Goal: Task Accomplishment & Management: Complete application form

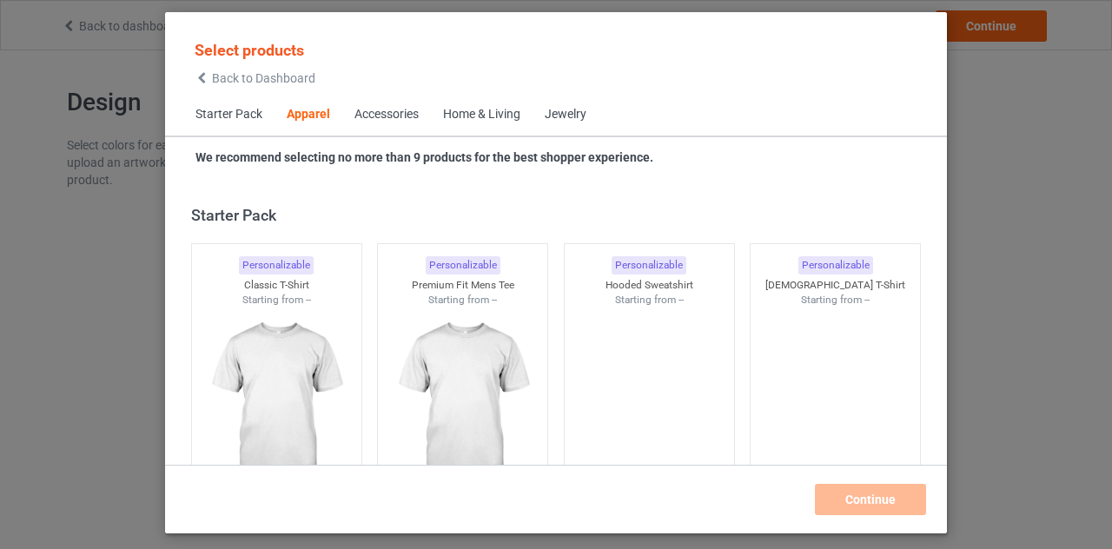
scroll to position [647, 0]
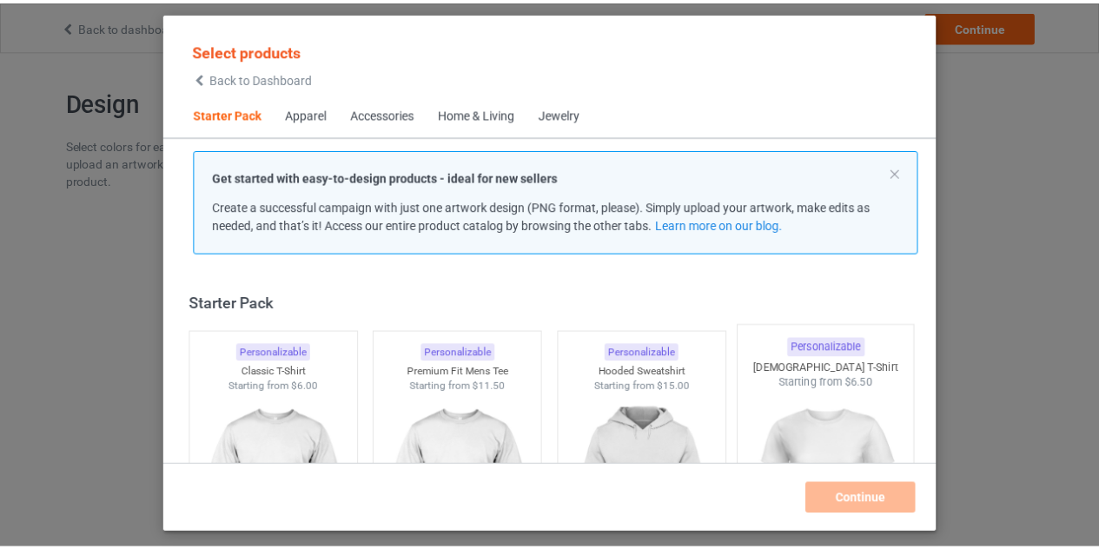
scroll to position [78, 0]
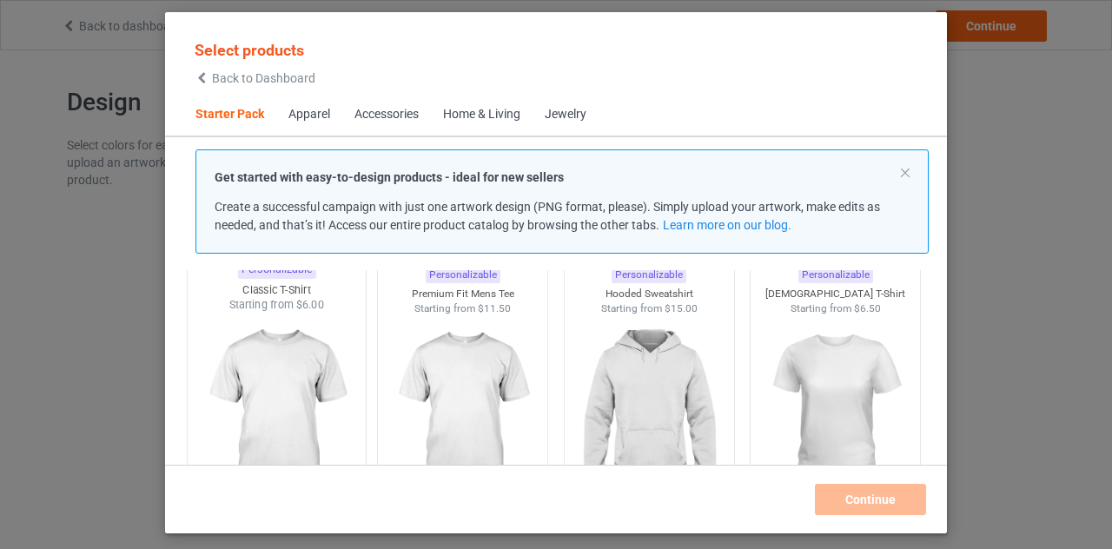
click at [310, 375] on img at bounding box center [276, 415] width 163 height 204
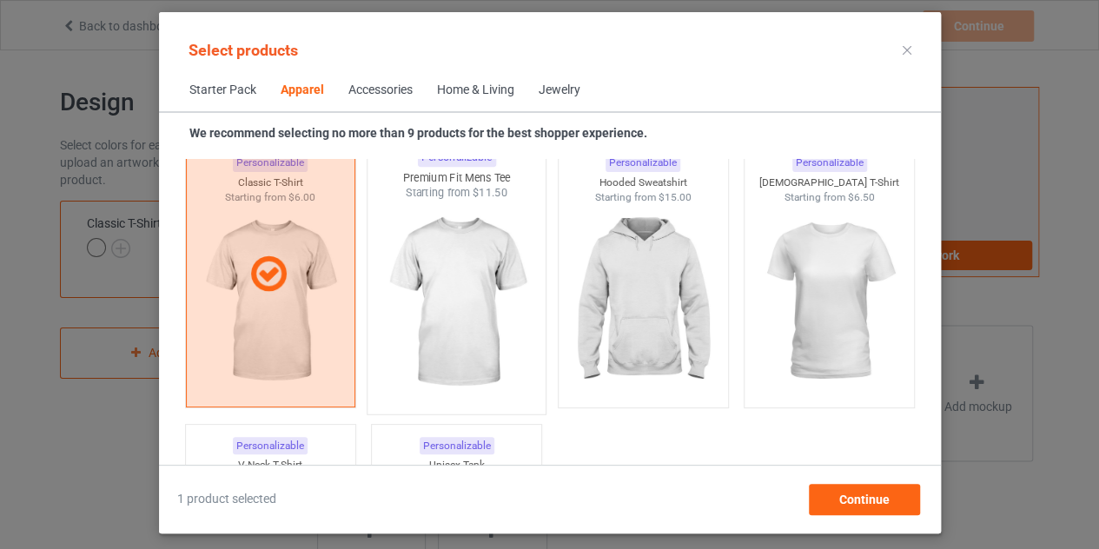
click at [455, 382] on img at bounding box center [456, 303] width 163 height 204
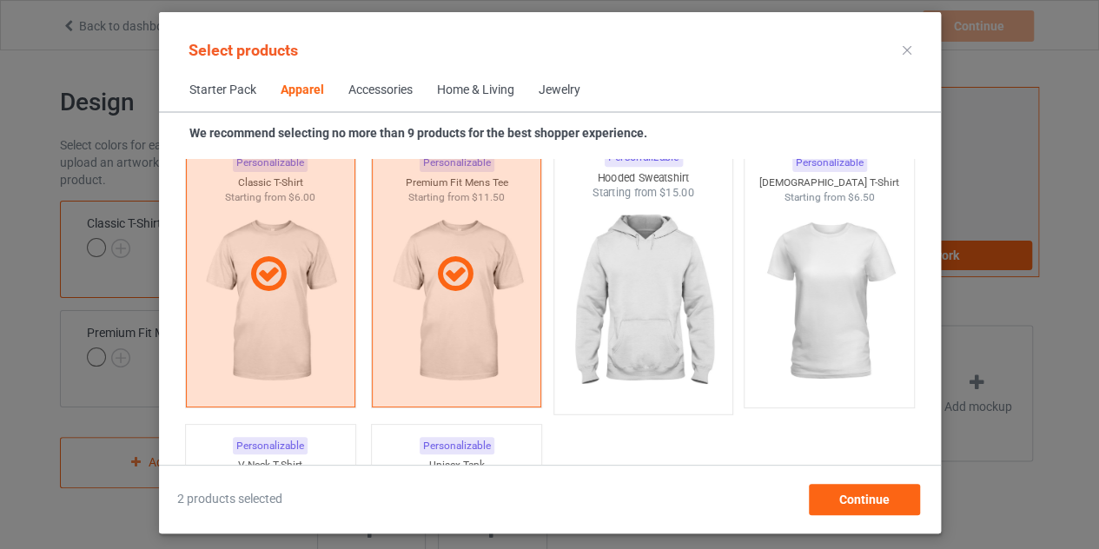
click at [605, 330] on img at bounding box center [642, 303] width 163 height 204
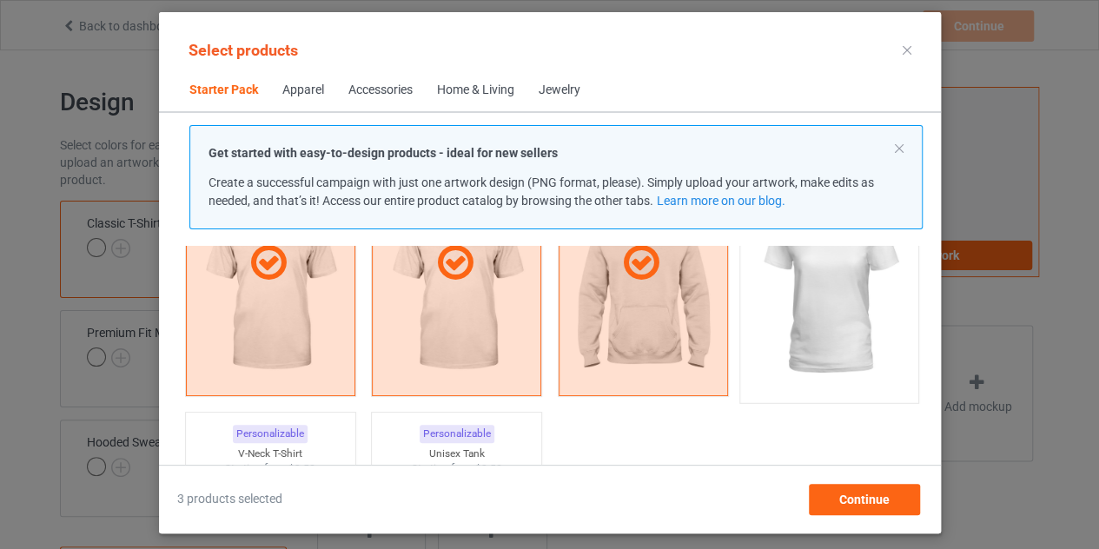
scroll to position [176, 0]
click at [819, 313] on img at bounding box center [828, 292] width 163 height 204
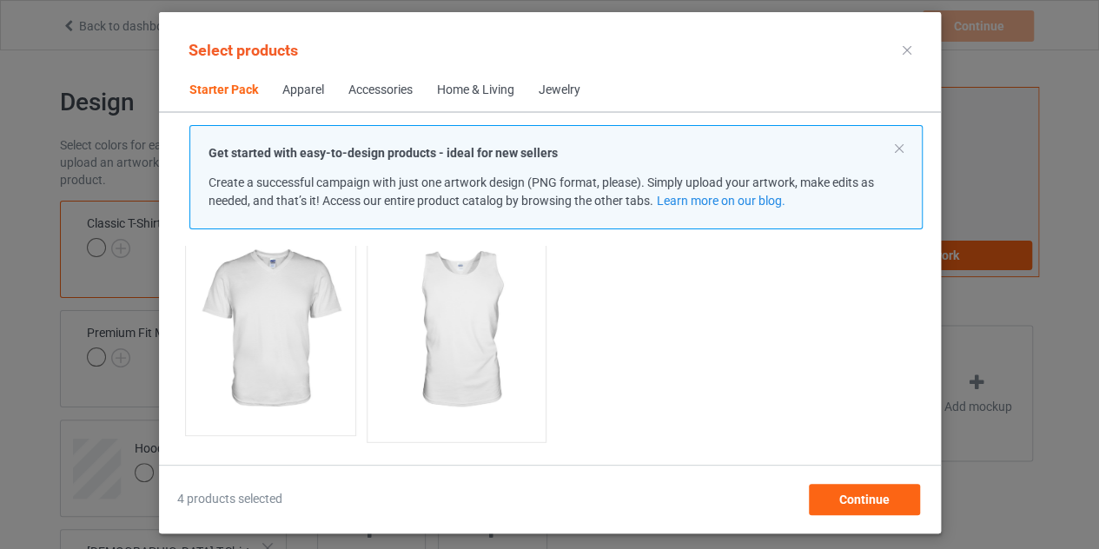
scroll to position [421, 0]
click at [341, 351] on img at bounding box center [270, 330] width 163 height 204
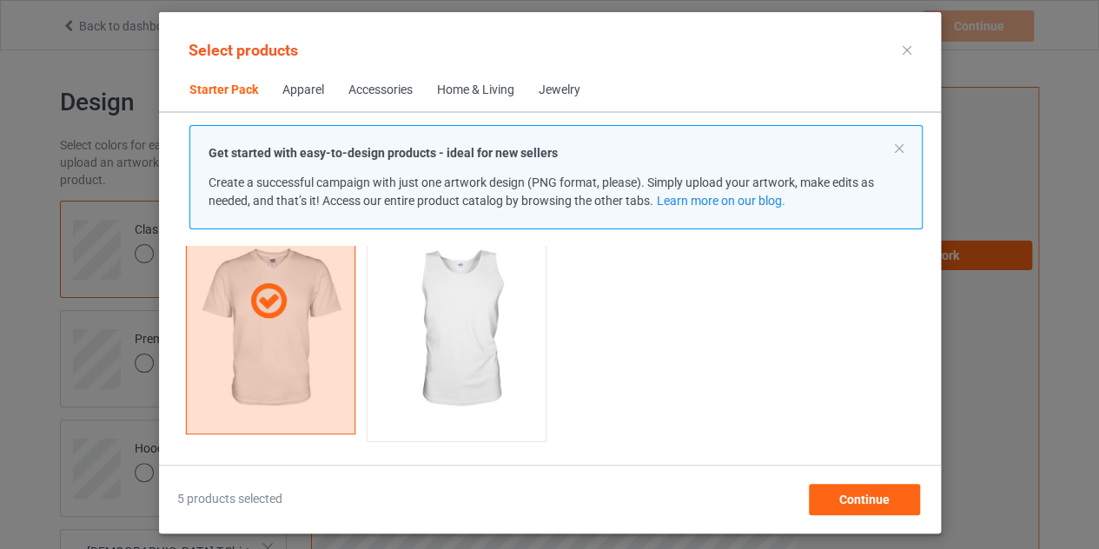
click at [457, 353] on img at bounding box center [456, 330] width 163 height 204
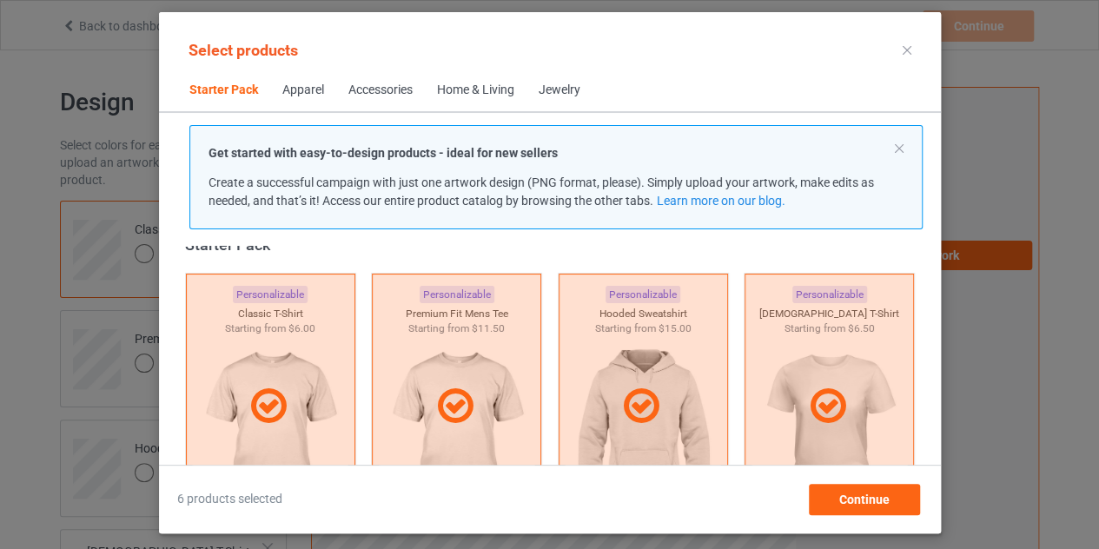
scroll to position [0, 0]
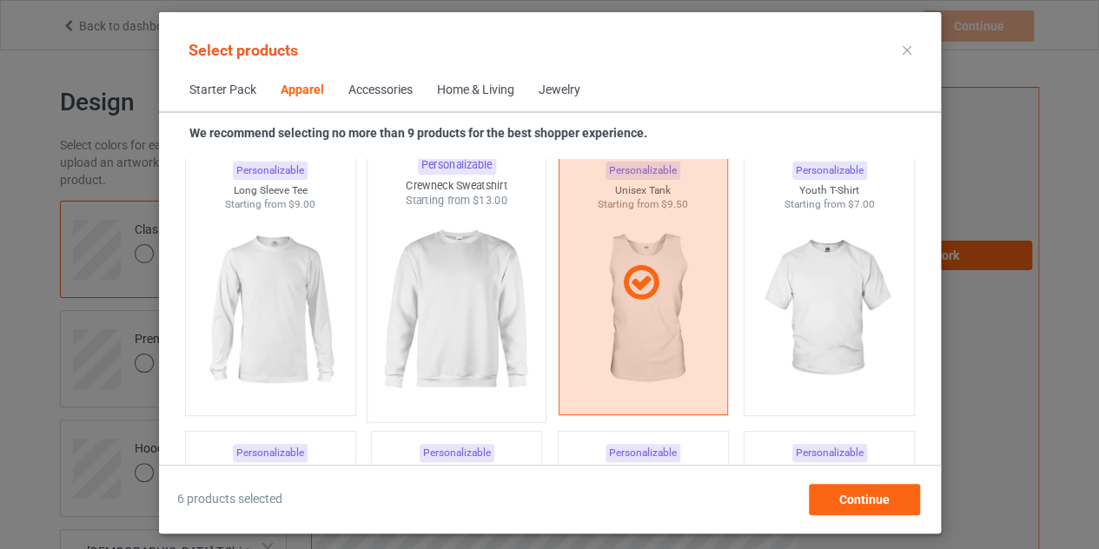
scroll to position [1266, 0]
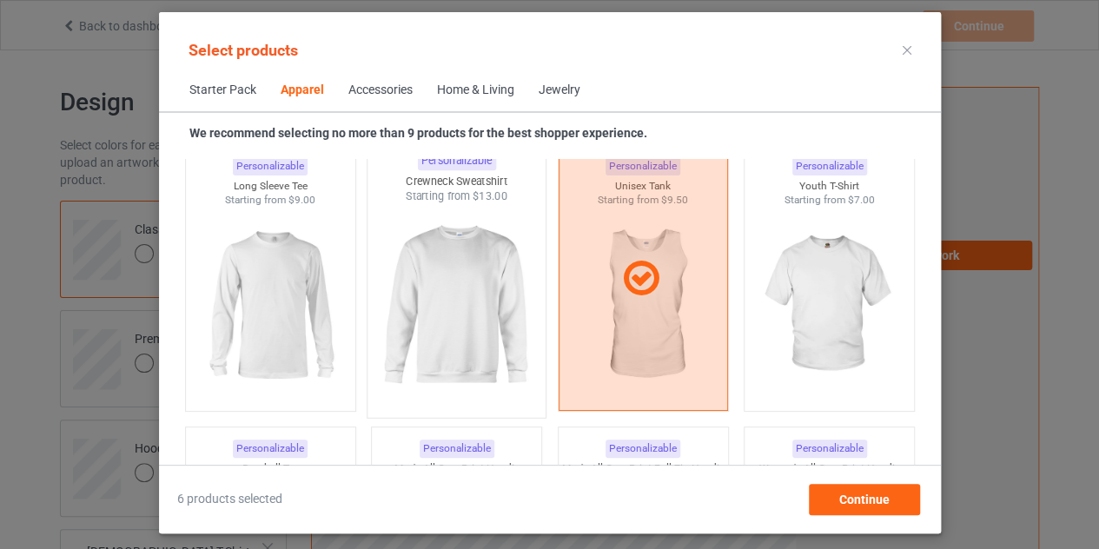
click at [418, 321] on img at bounding box center [456, 306] width 163 height 204
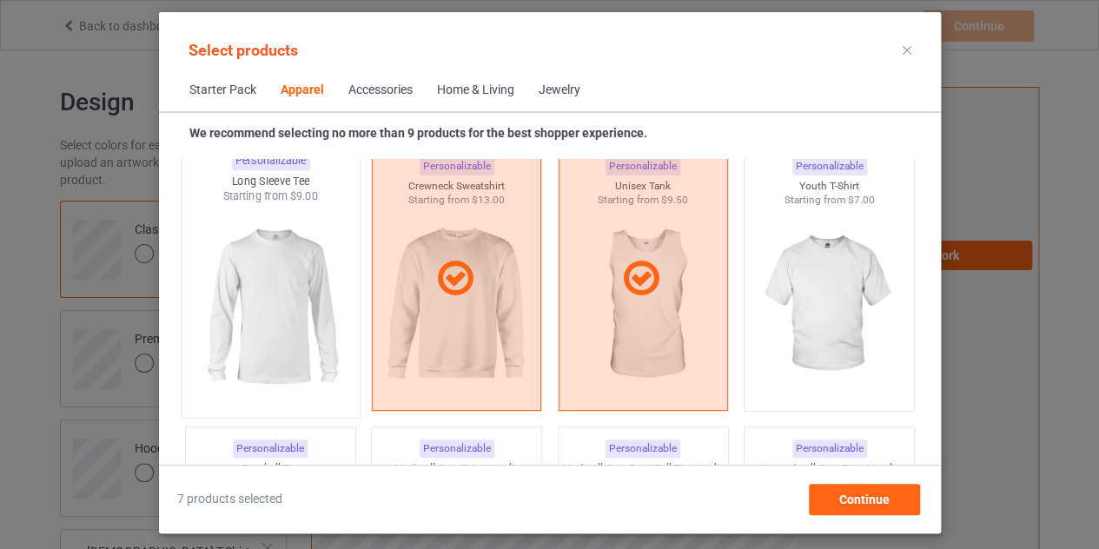
click at [335, 301] on img at bounding box center [270, 306] width 163 height 204
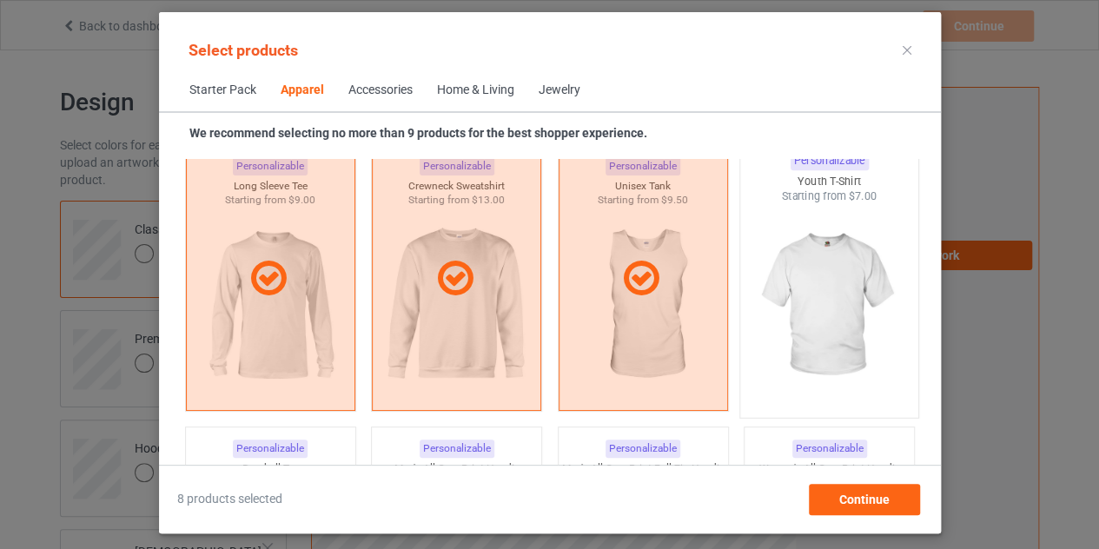
click at [858, 249] on img at bounding box center [828, 306] width 163 height 204
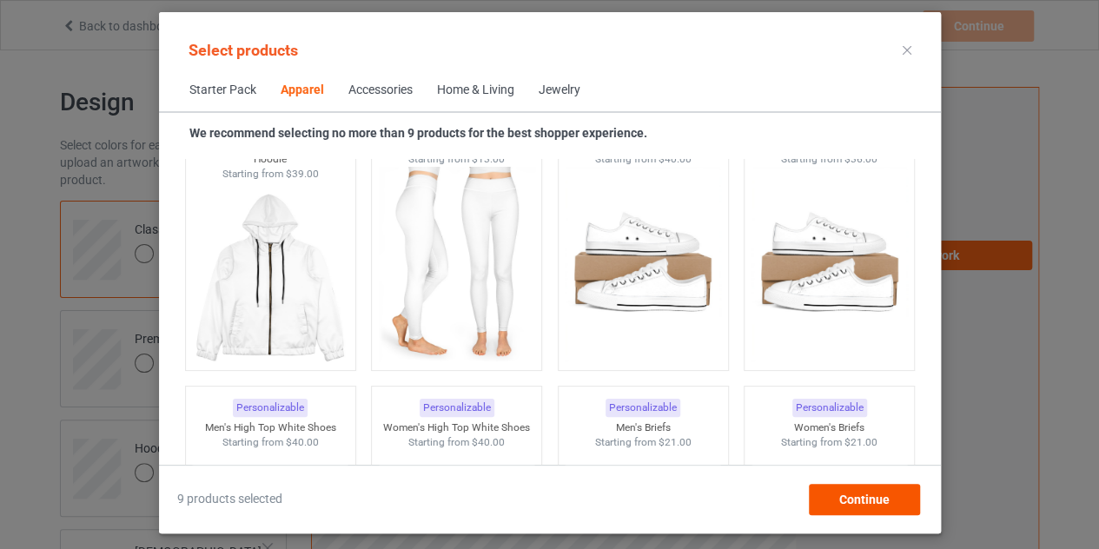
scroll to position [1874, 0]
click at [853, 494] on span "Continue" at bounding box center [864, 500] width 50 height 14
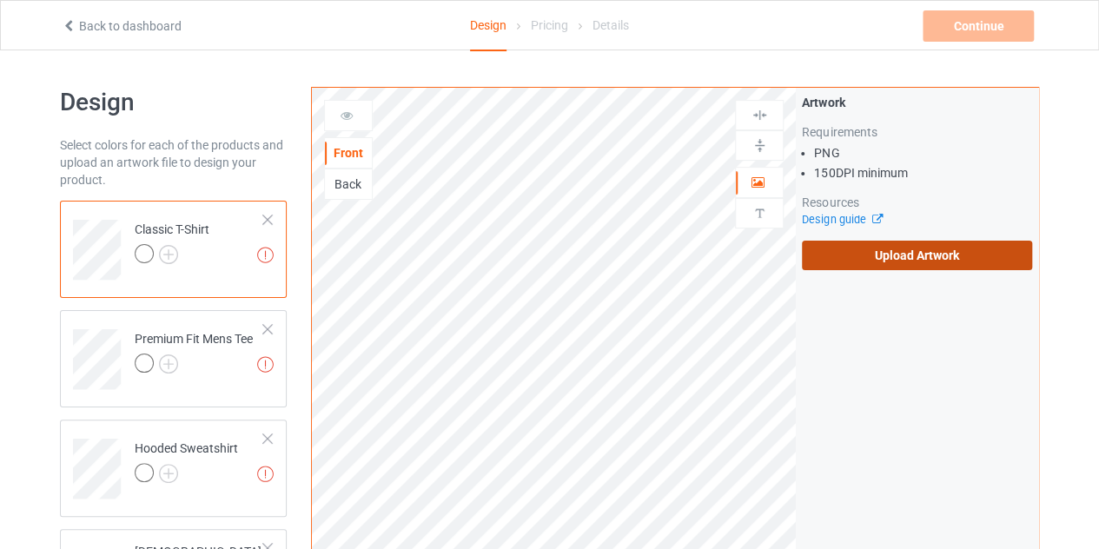
click at [904, 255] on label "Upload Artwork" at bounding box center [917, 256] width 230 height 30
click at [0, 0] on input "Upload Artwork" at bounding box center [0, 0] width 0 height 0
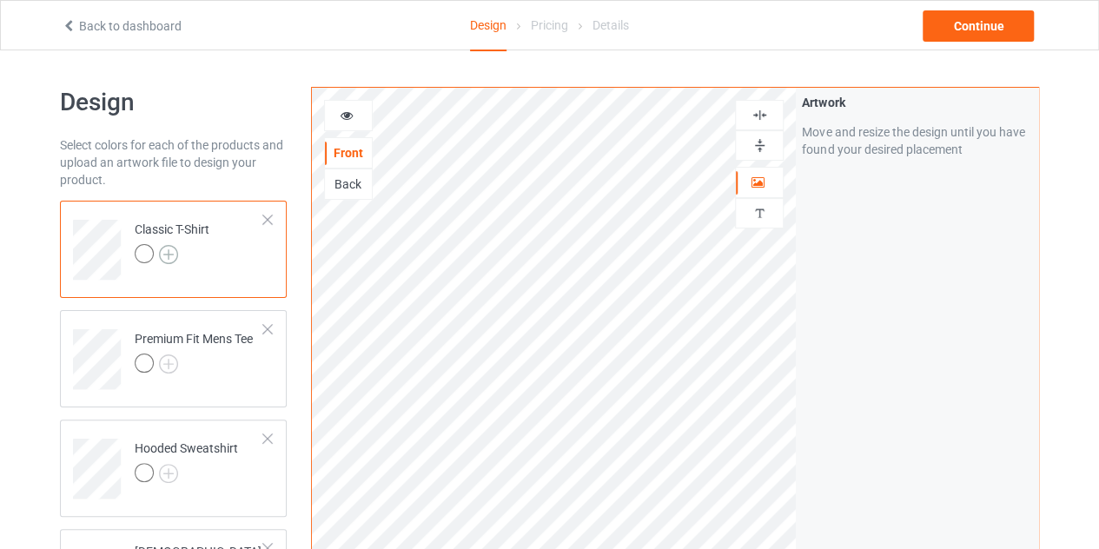
click at [161, 256] on img at bounding box center [168, 254] width 19 height 19
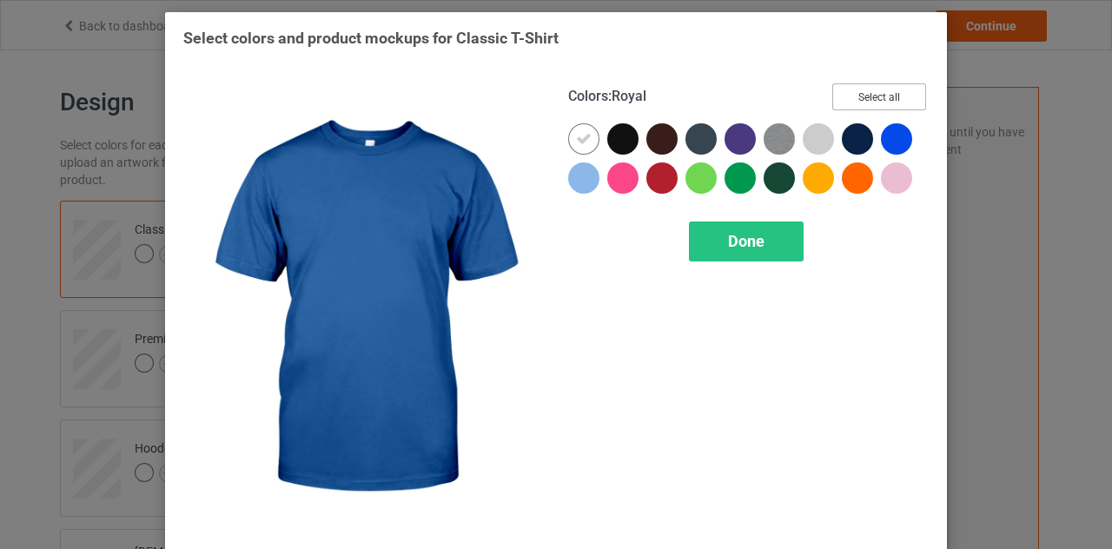
click at [890, 90] on button "Select all" at bounding box center [880, 96] width 94 height 27
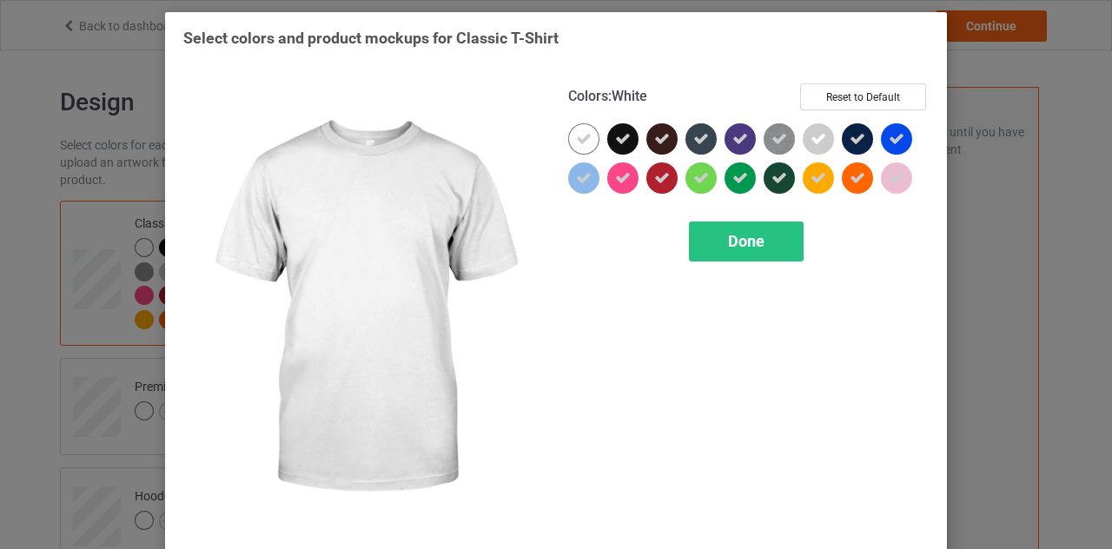
click at [581, 142] on icon at bounding box center [584, 139] width 16 height 16
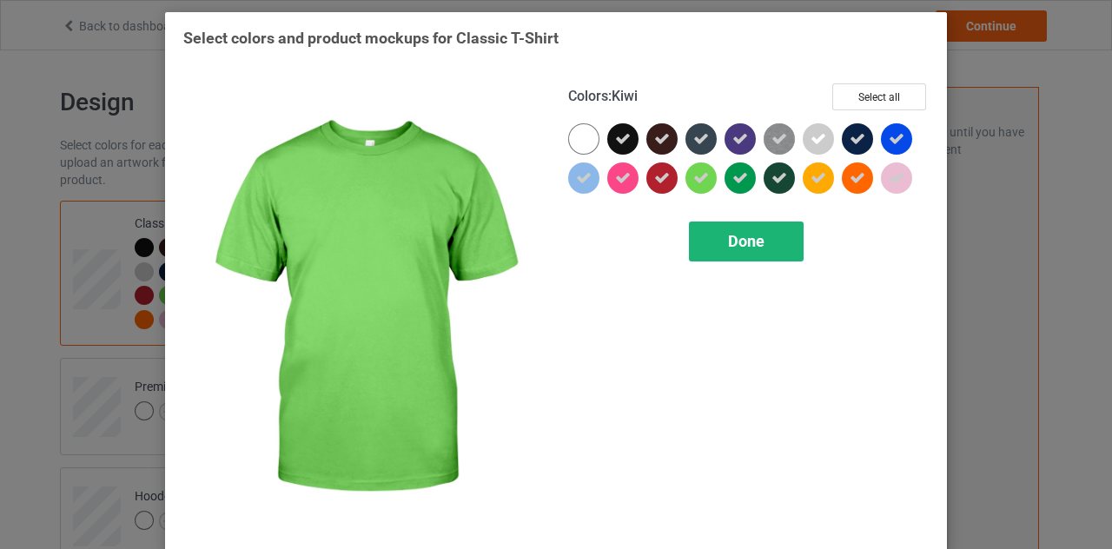
click at [726, 222] on div "Done" at bounding box center [746, 242] width 115 height 40
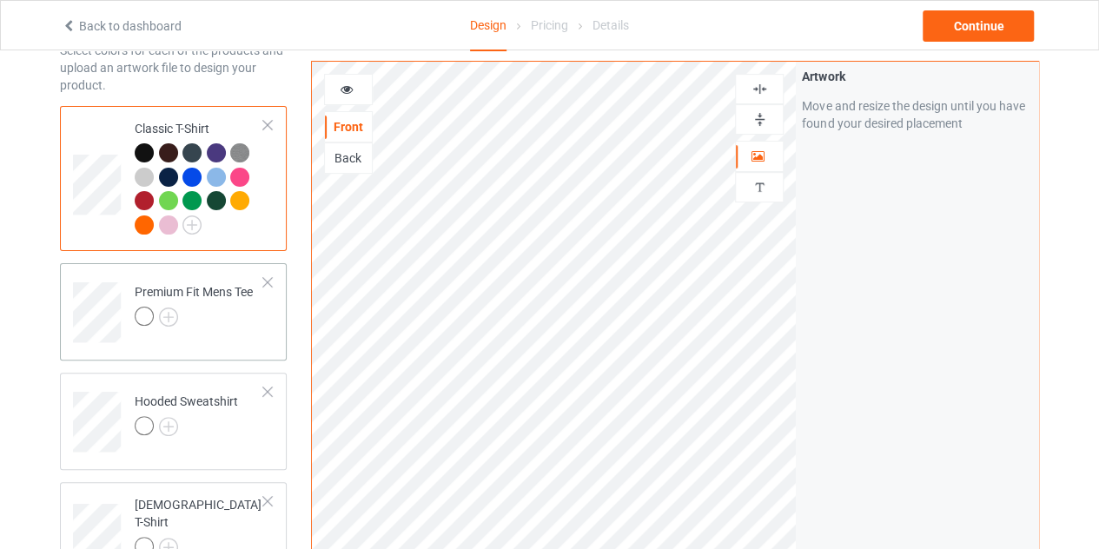
scroll to position [96, 0]
click at [161, 314] on img at bounding box center [168, 316] width 19 height 19
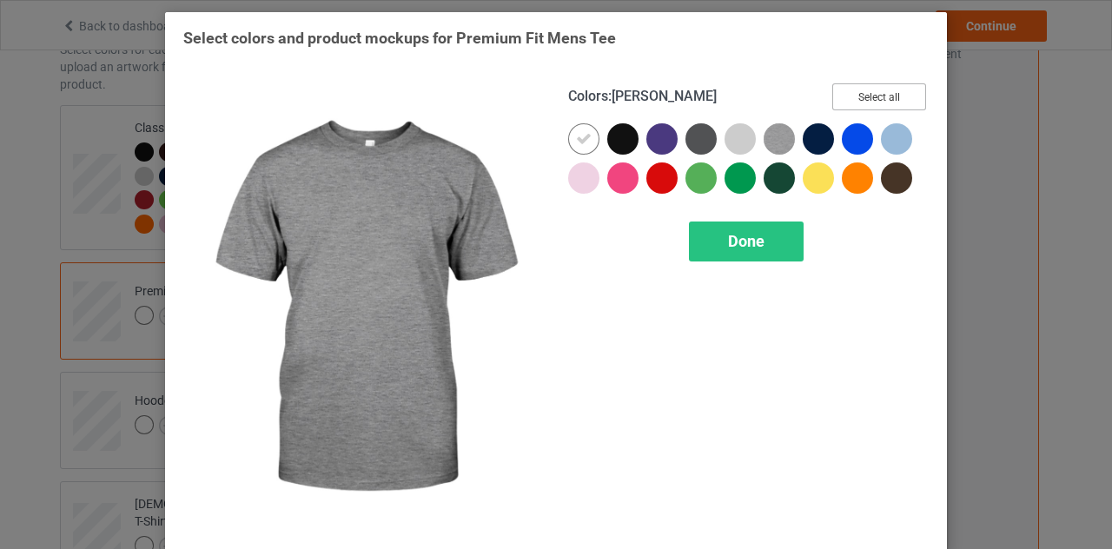
click at [859, 98] on button "Select all" at bounding box center [880, 96] width 94 height 27
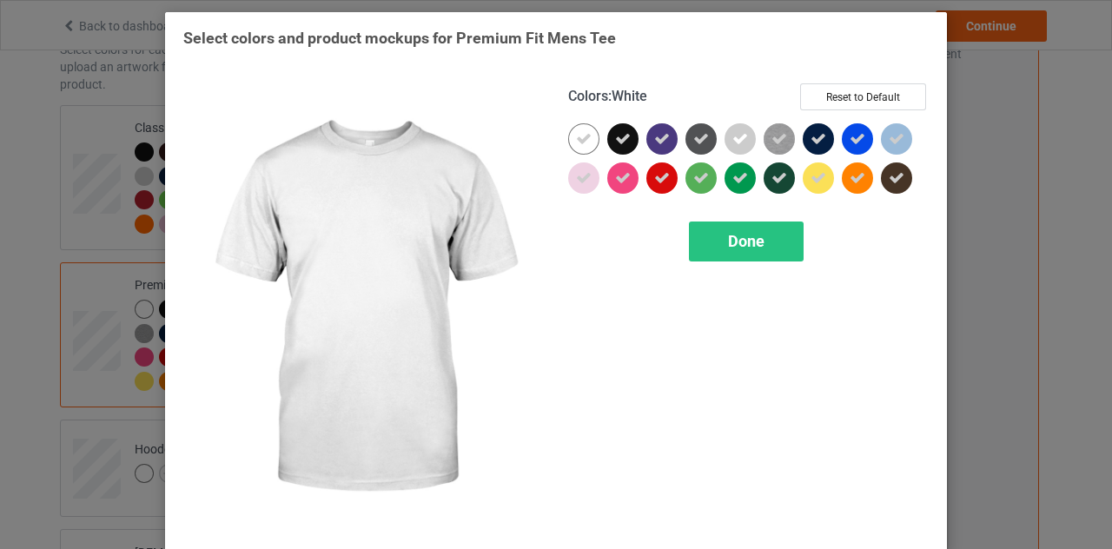
click at [581, 133] on icon at bounding box center [584, 139] width 16 height 16
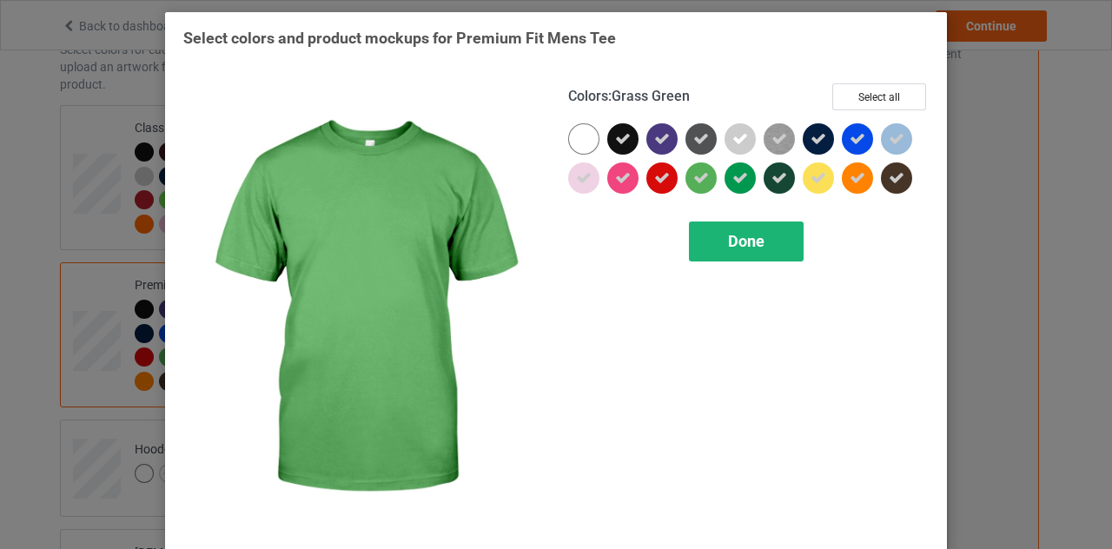
click at [733, 223] on div "Done" at bounding box center [746, 242] width 115 height 40
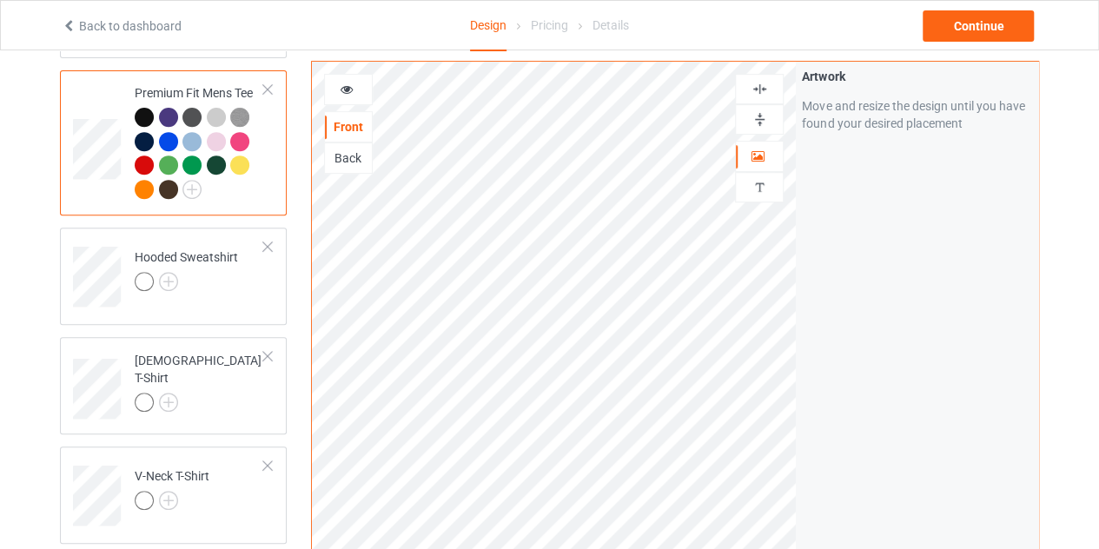
scroll to position [298, 0]
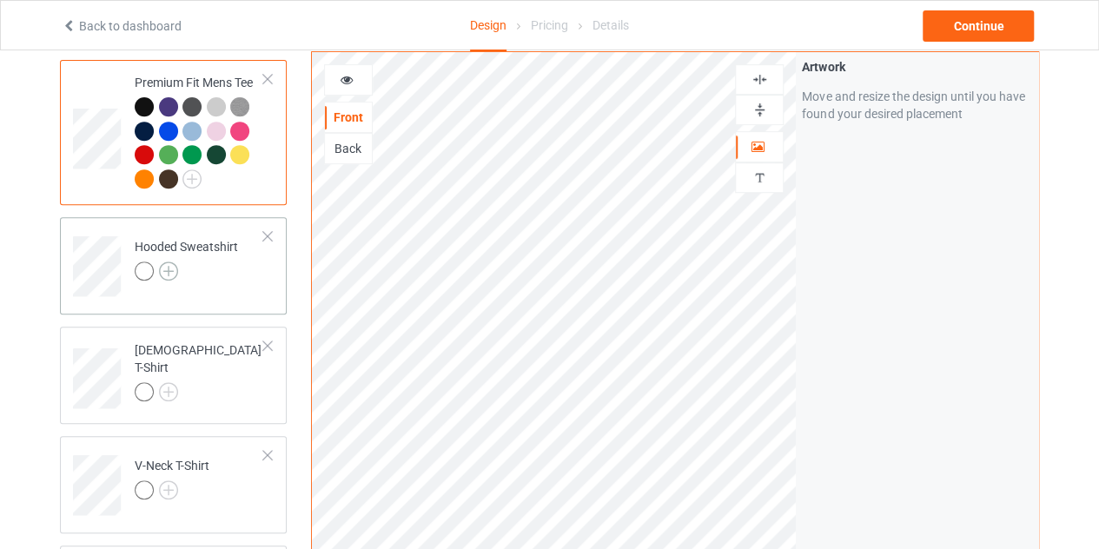
click at [170, 277] on img at bounding box center [168, 271] width 19 height 19
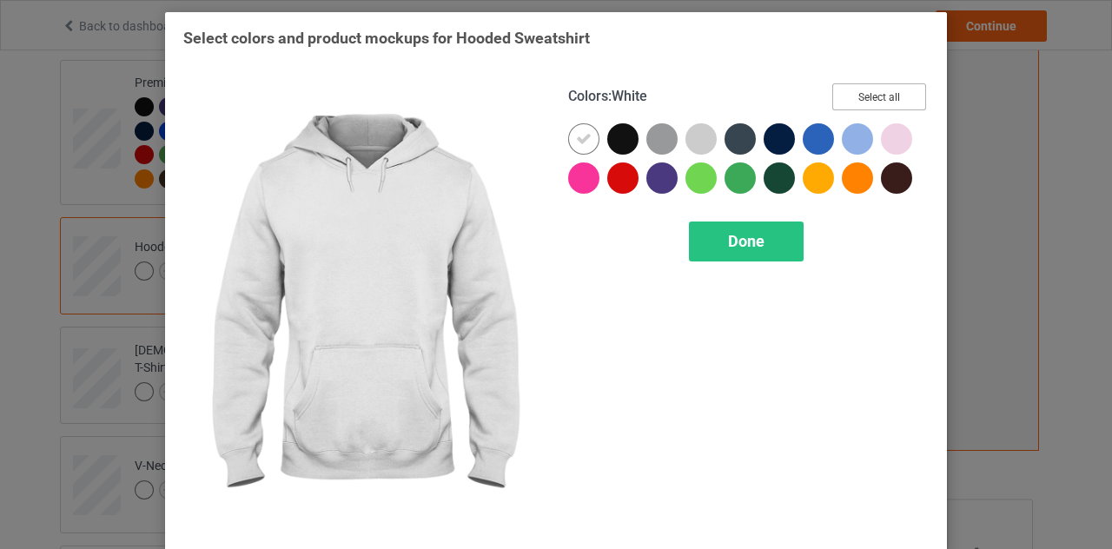
click at [879, 109] on button "Select all" at bounding box center [880, 96] width 94 height 27
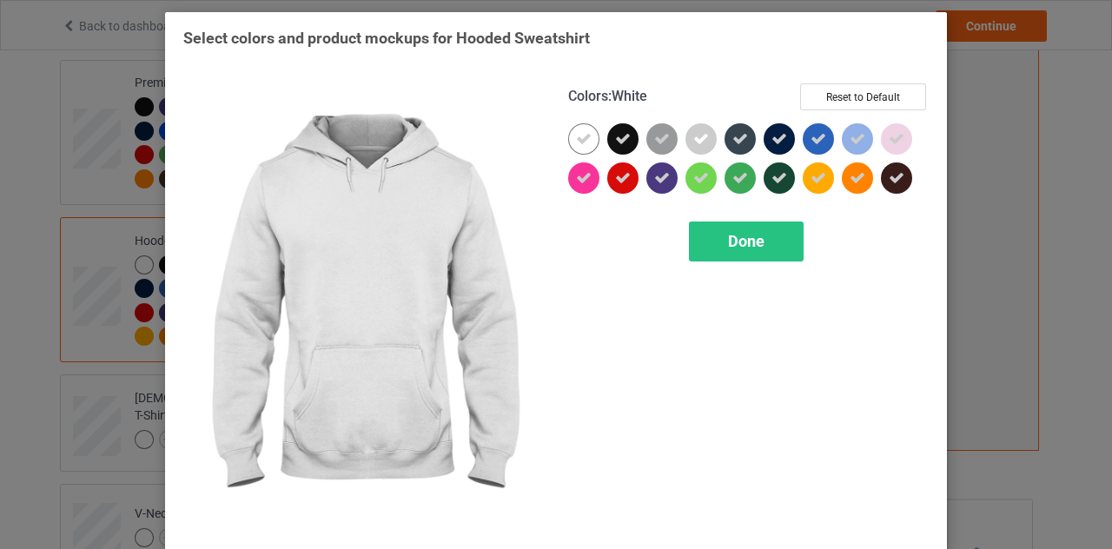
click at [586, 132] on div at bounding box center [583, 138] width 31 height 31
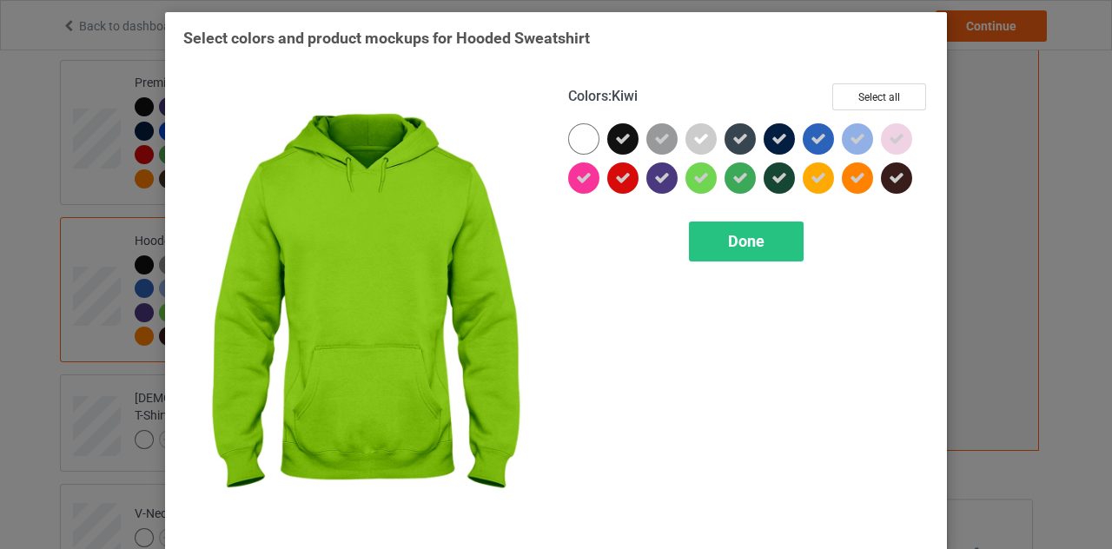
click at [730, 215] on div "Colors : Kiwi Select all Done" at bounding box center [748, 308] width 385 height 475
click at [730, 229] on div "Done" at bounding box center [746, 242] width 115 height 40
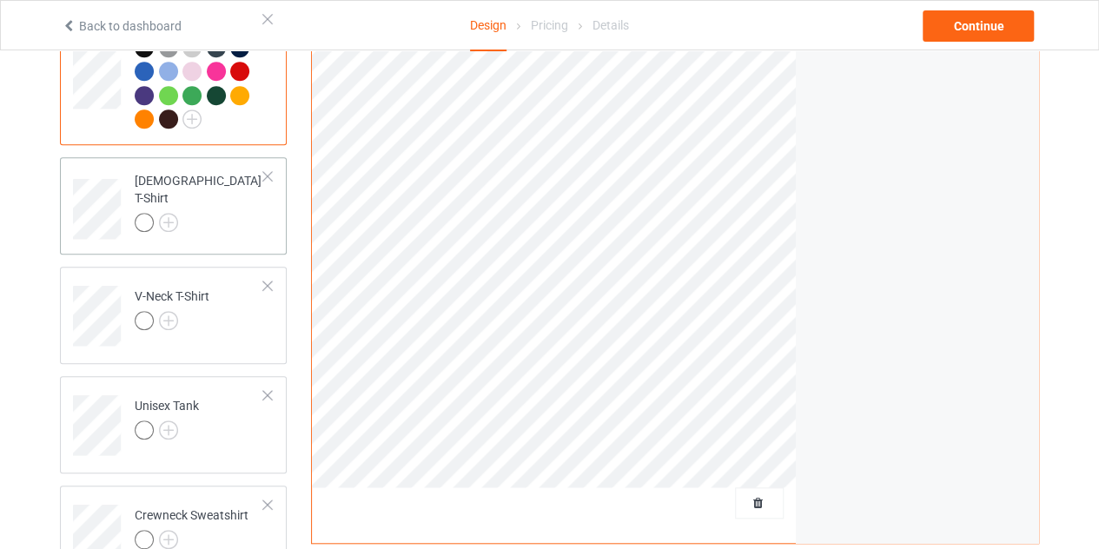
scroll to position [517, 0]
click at [172, 211] on img at bounding box center [168, 220] width 19 height 19
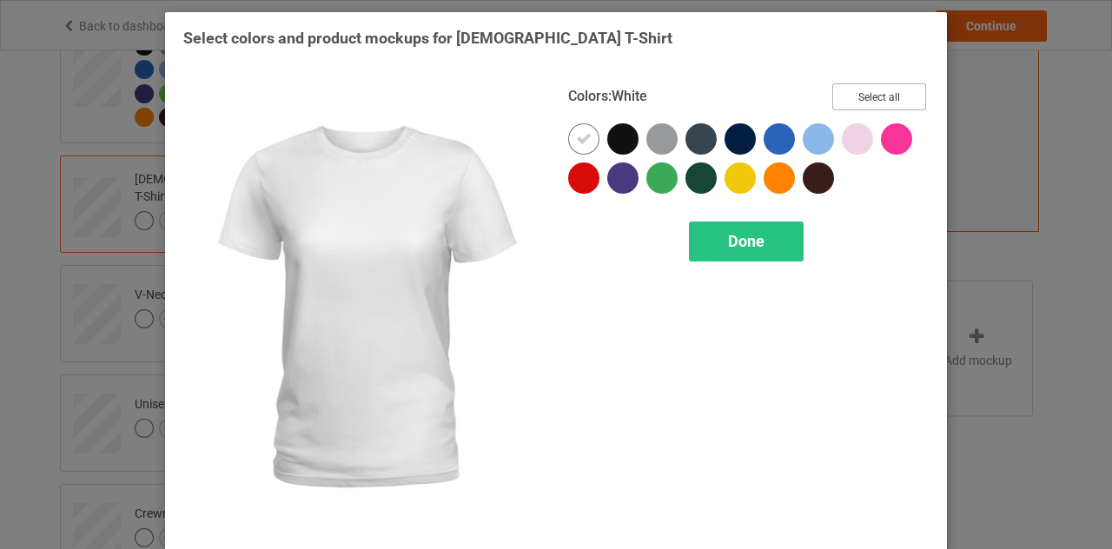
click at [886, 98] on button "Select all" at bounding box center [880, 96] width 94 height 27
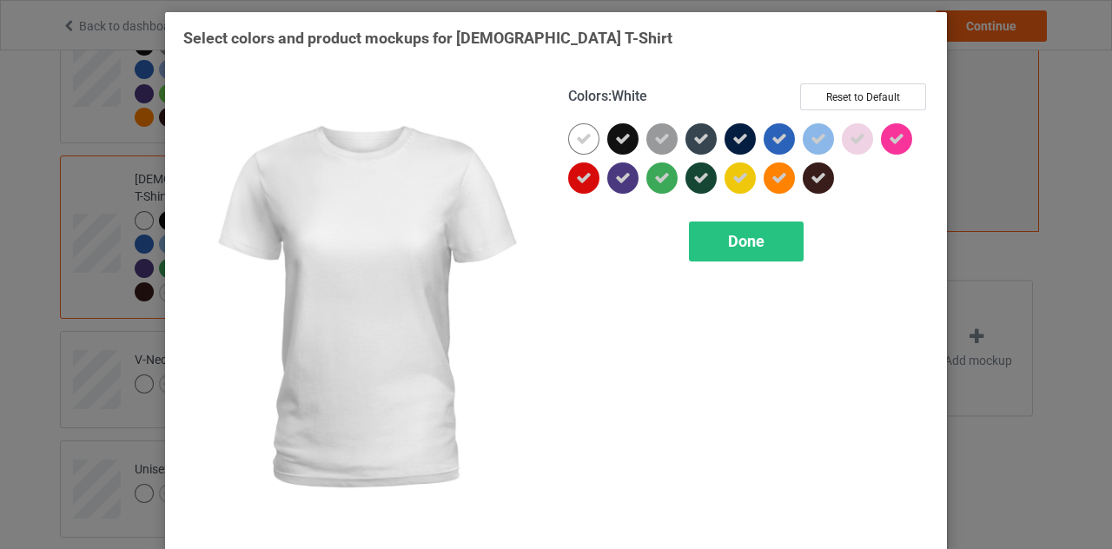
click at [576, 138] on icon at bounding box center [584, 139] width 16 height 16
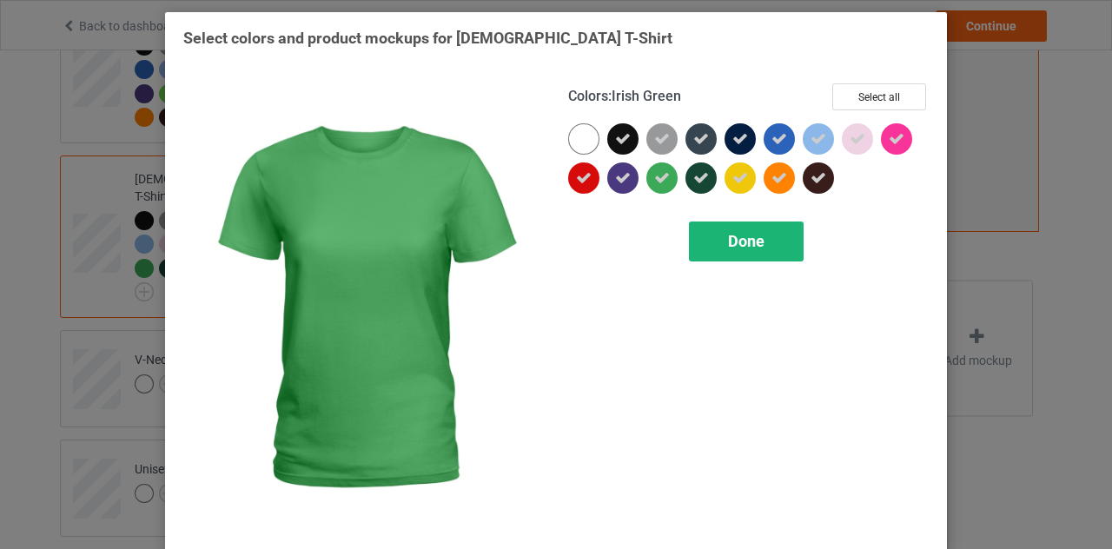
click at [760, 237] on div "Done" at bounding box center [746, 242] width 115 height 40
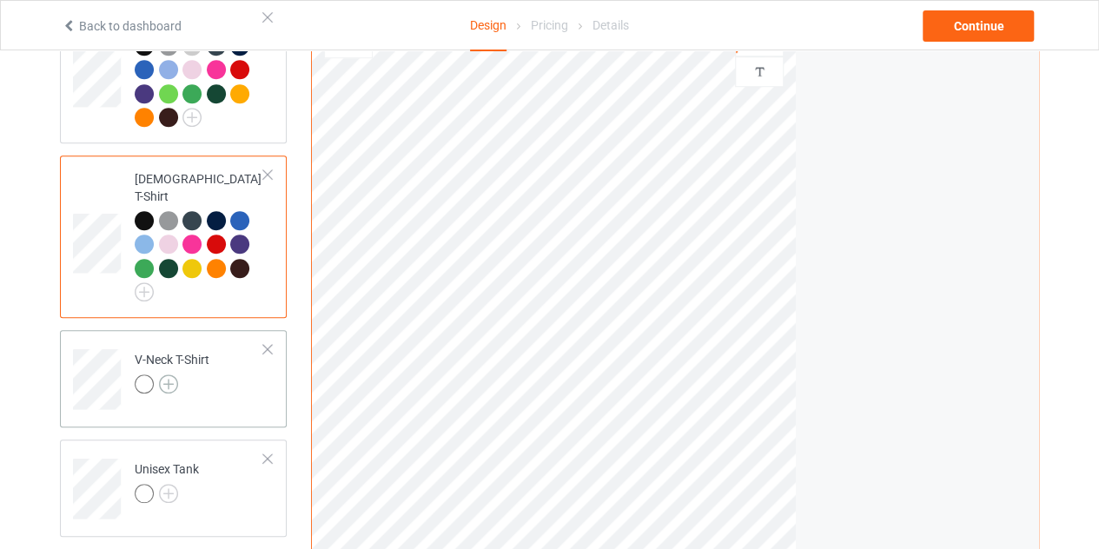
click at [165, 375] on img at bounding box center [168, 384] width 19 height 19
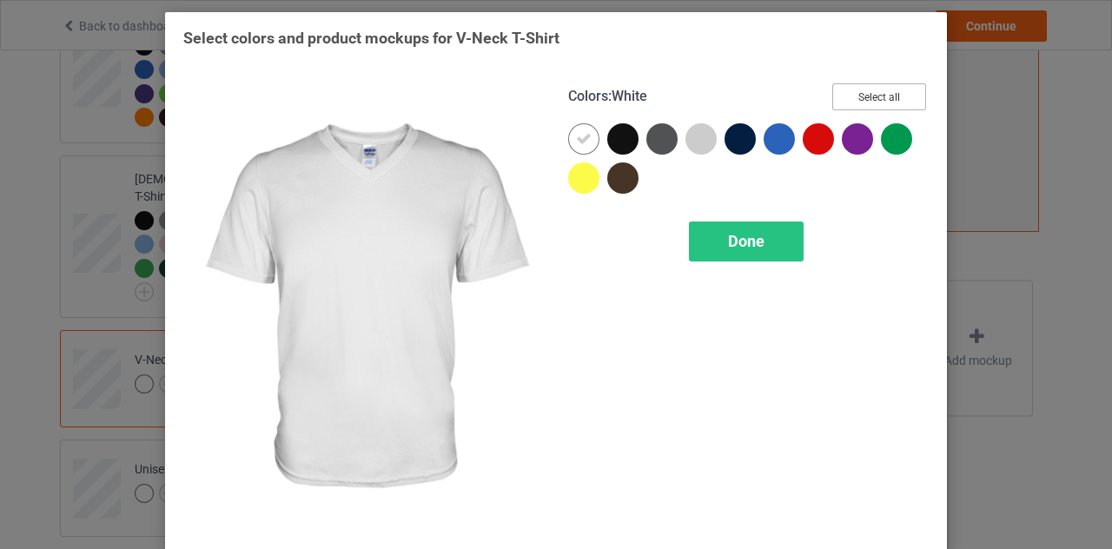
click at [873, 108] on button "Select all" at bounding box center [880, 96] width 94 height 27
click at [585, 135] on icon at bounding box center [584, 139] width 16 height 16
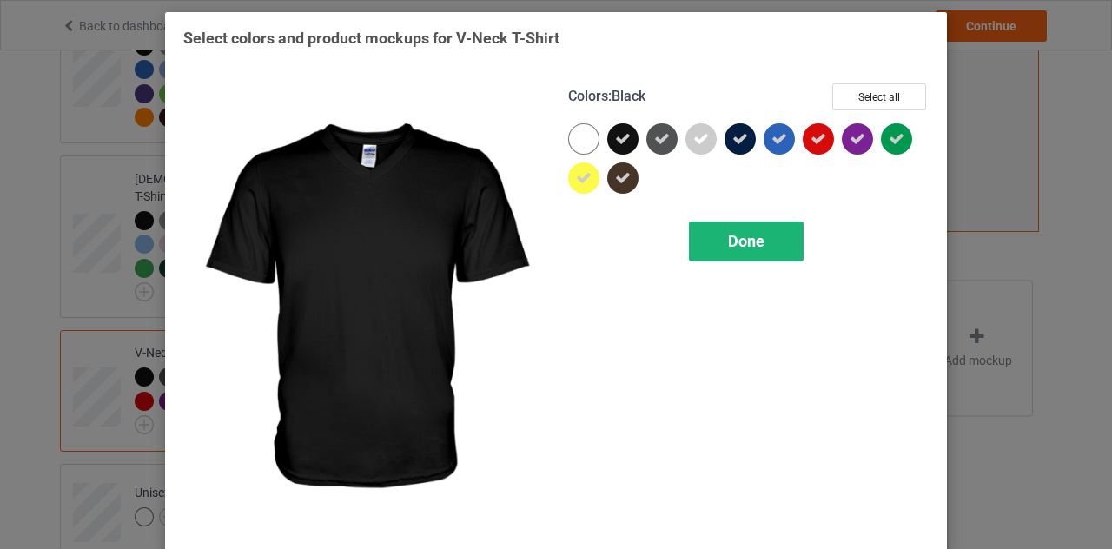
click at [732, 238] on span "Done" at bounding box center [746, 241] width 36 height 18
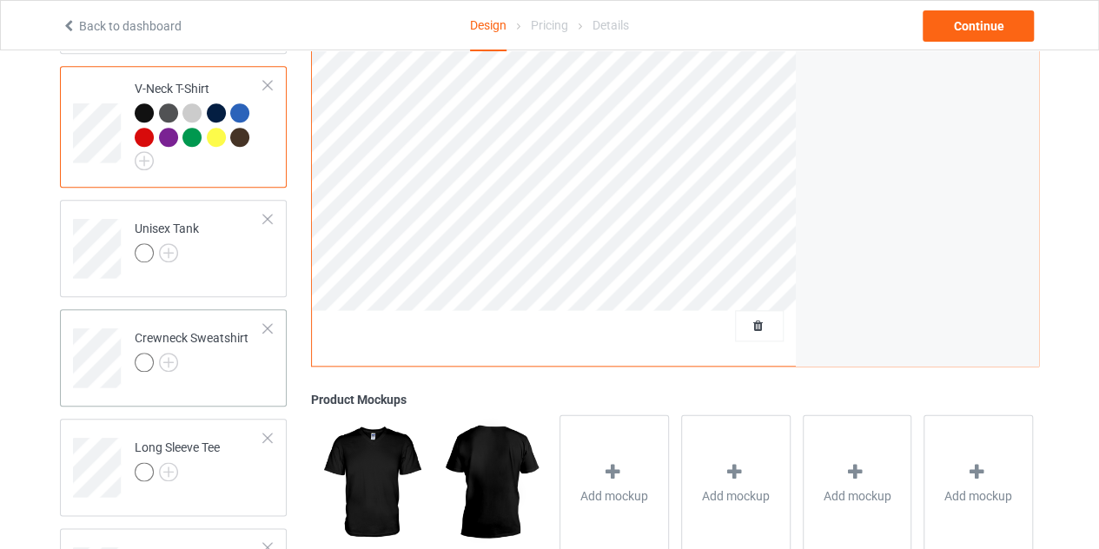
scroll to position [785, 0]
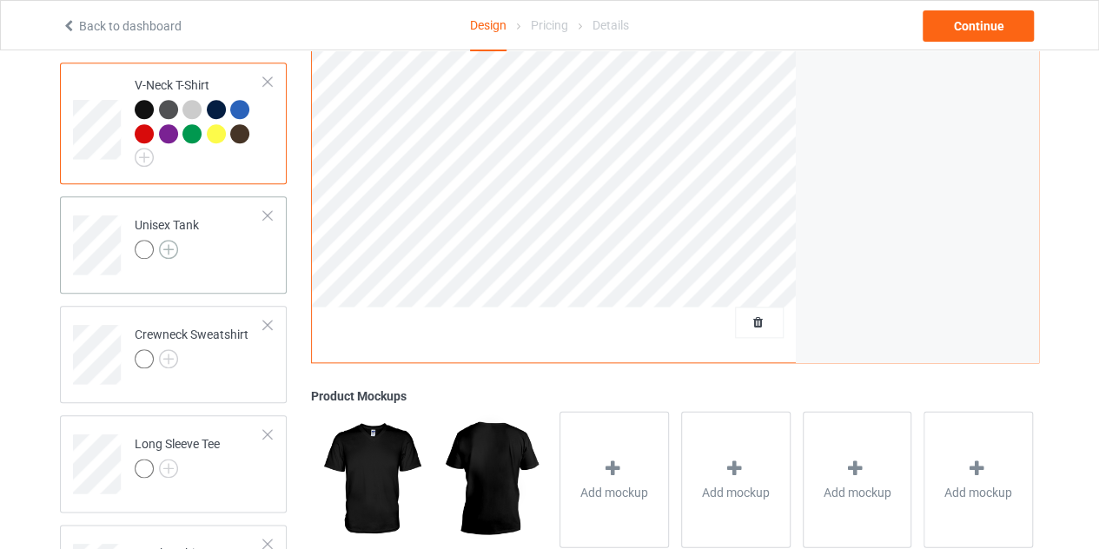
click at [165, 240] on img at bounding box center [168, 249] width 19 height 19
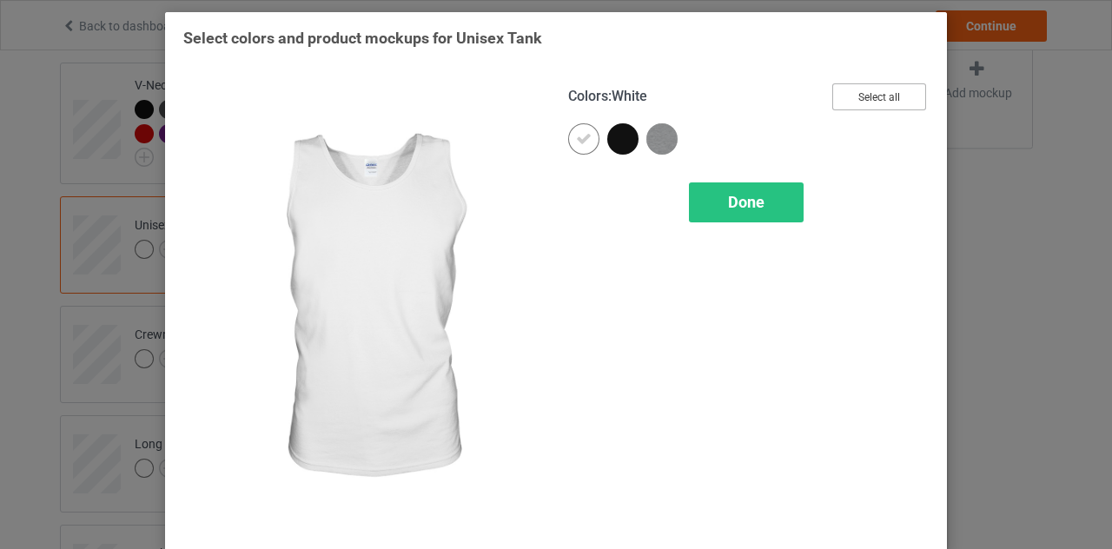
click at [843, 103] on button "Select all" at bounding box center [880, 96] width 94 height 27
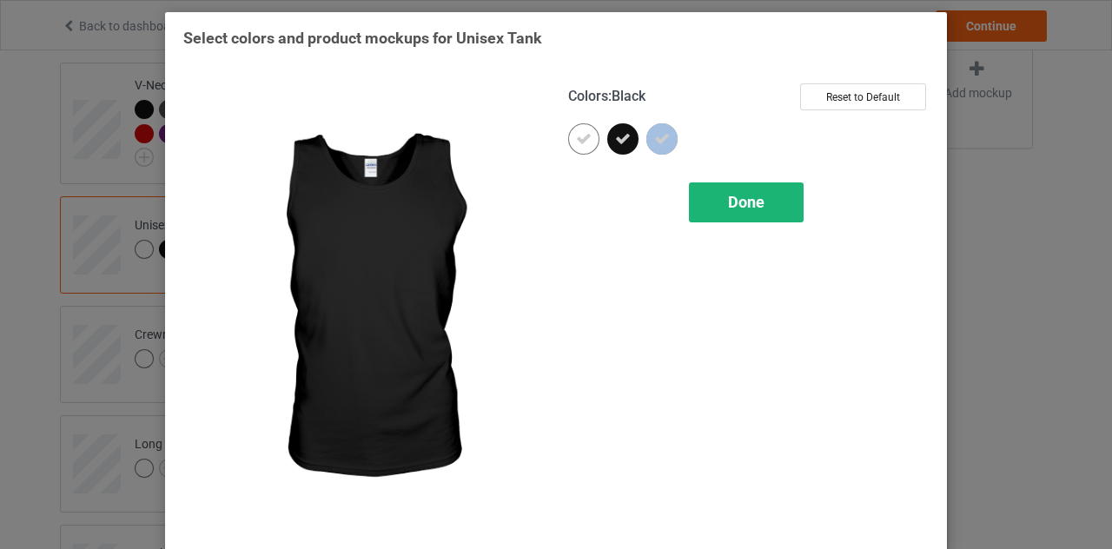
drag, startPoint x: 573, startPoint y: 143, endPoint x: 736, endPoint y: 200, distance: 173.2
click at [736, 200] on div "Colors : Black Reset to Default Done" at bounding box center [748, 308] width 385 height 475
click at [736, 200] on span "Done" at bounding box center [746, 202] width 36 height 18
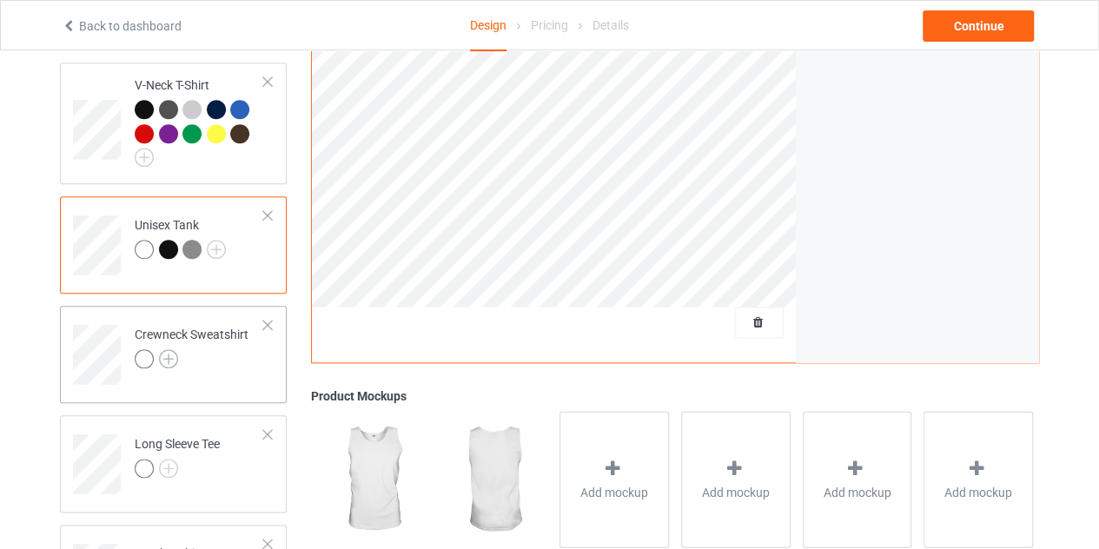
click at [169, 349] on img at bounding box center [168, 358] width 19 height 19
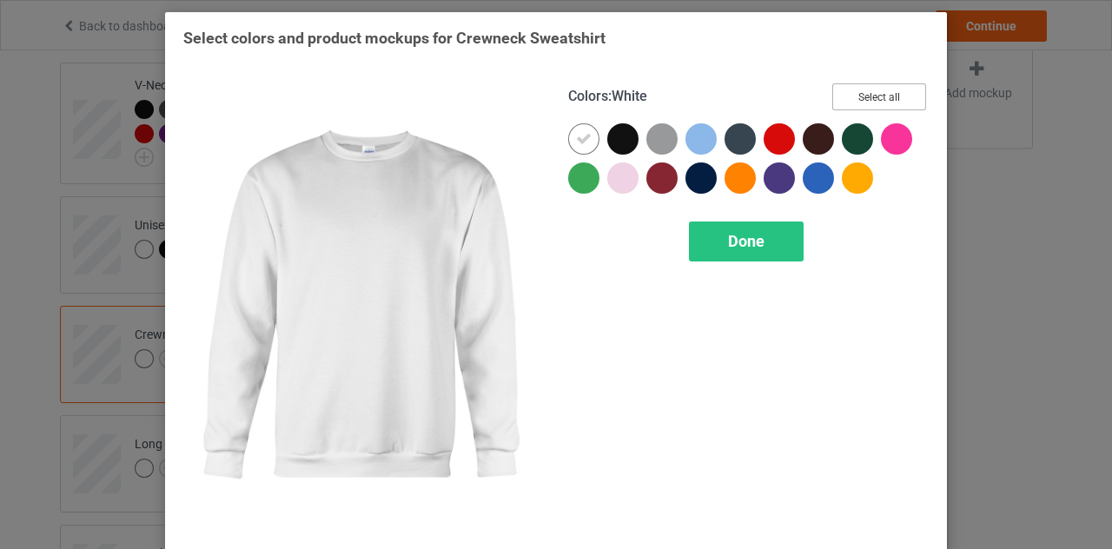
click at [859, 107] on button "Select all" at bounding box center [880, 96] width 94 height 27
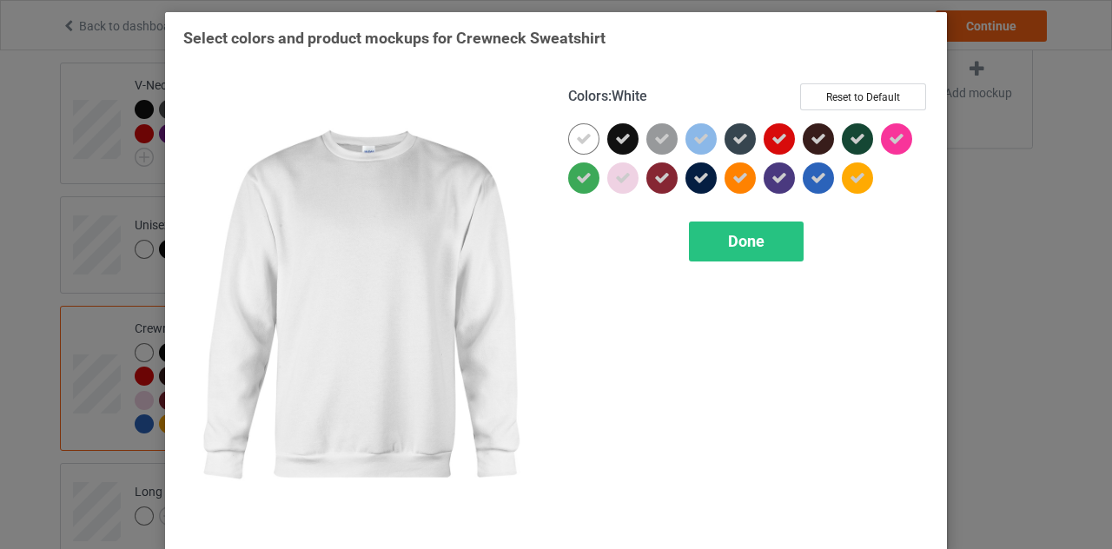
click at [589, 139] on div at bounding box center [583, 138] width 31 height 31
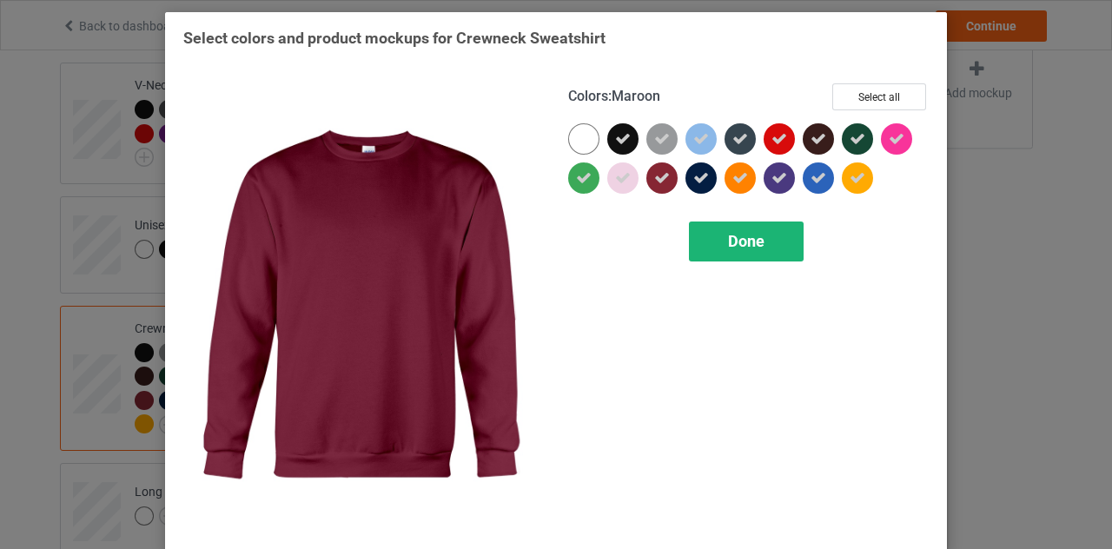
click at [728, 244] on span "Done" at bounding box center [746, 241] width 36 height 18
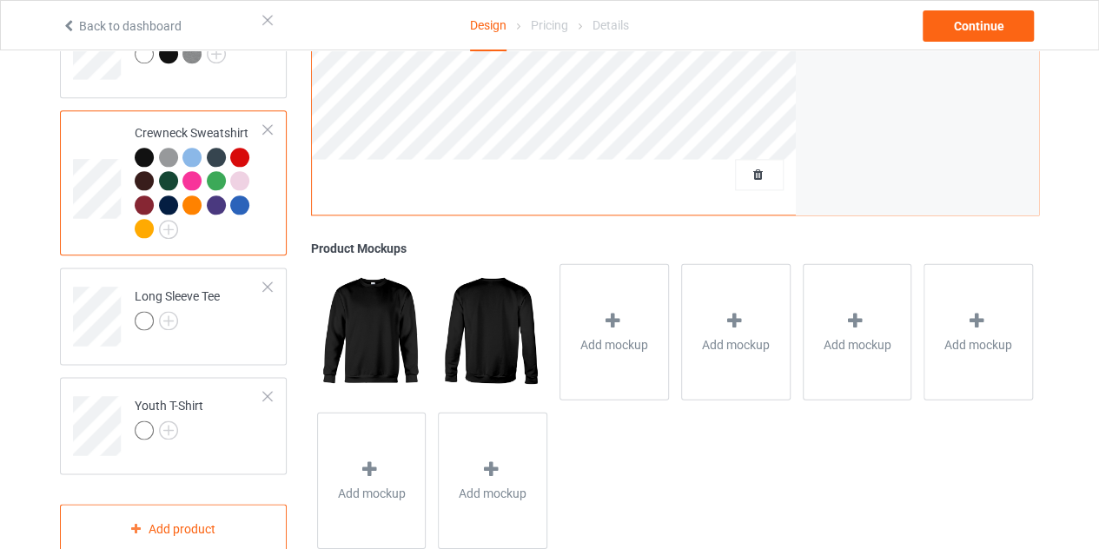
scroll to position [1003, 0]
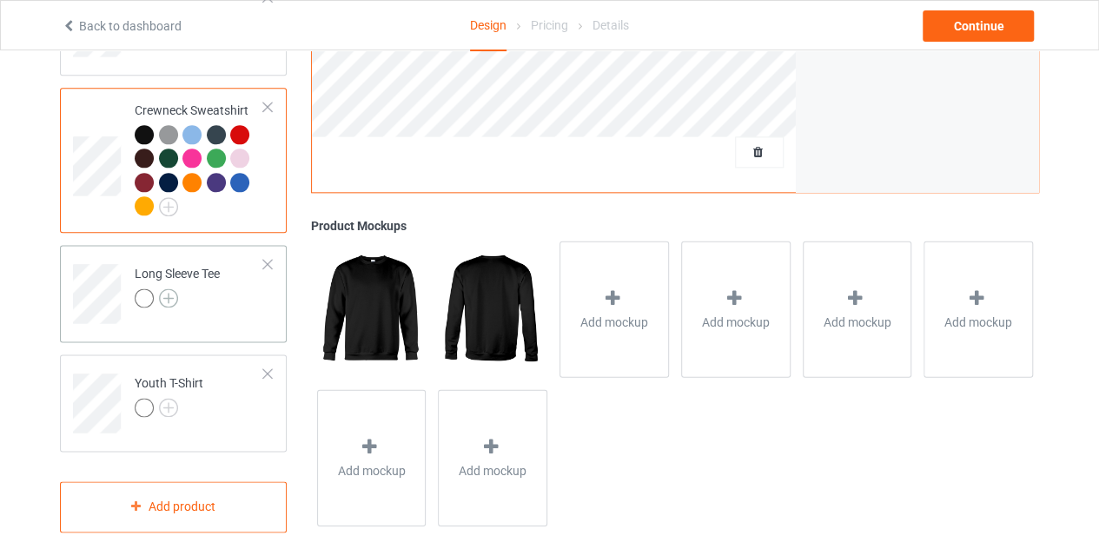
click at [162, 289] on img at bounding box center [168, 298] width 19 height 19
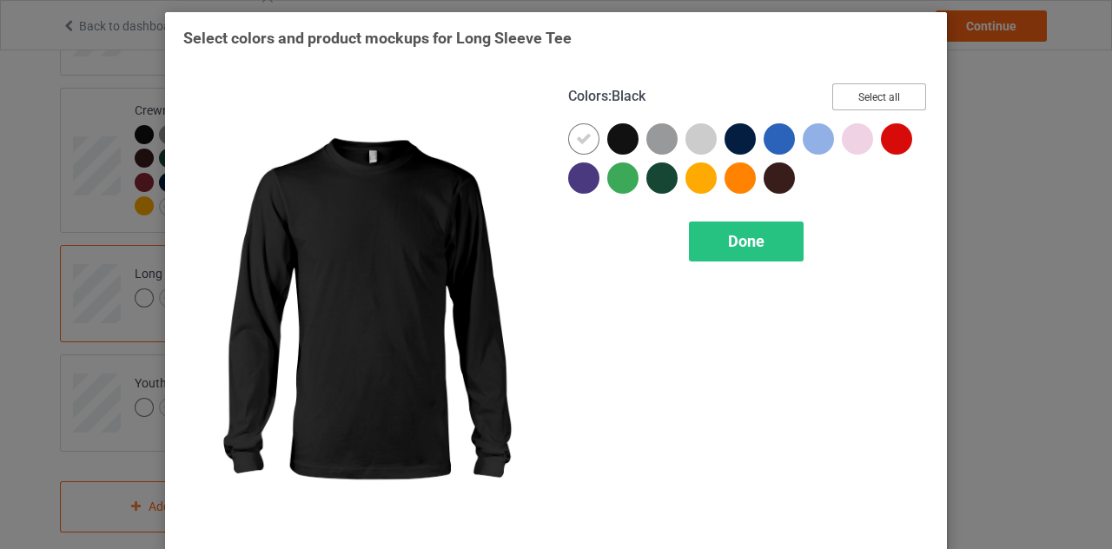
click at [888, 90] on button "Select all" at bounding box center [880, 96] width 94 height 27
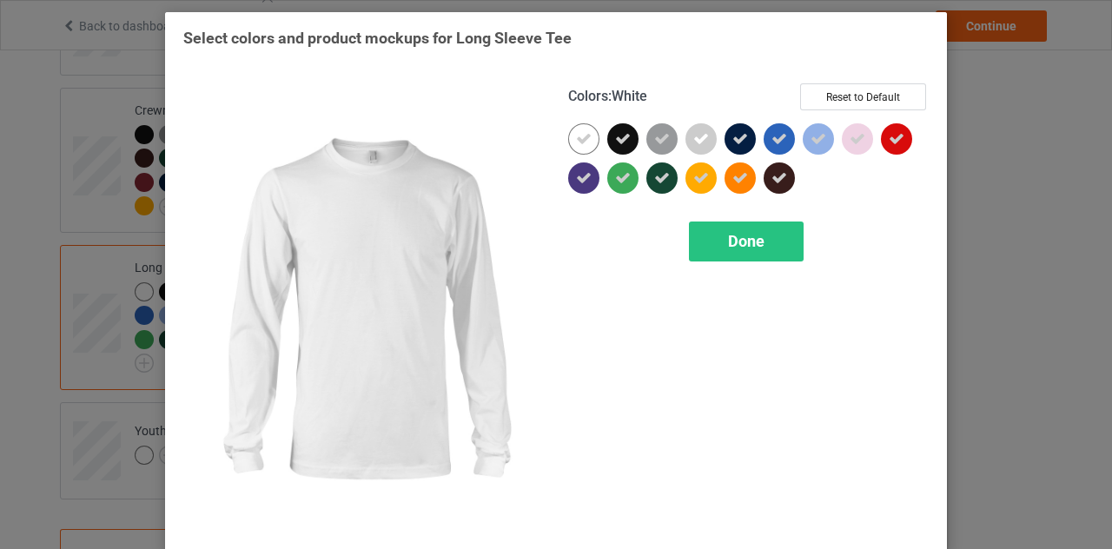
click at [576, 140] on icon at bounding box center [584, 139] width 16 height 16
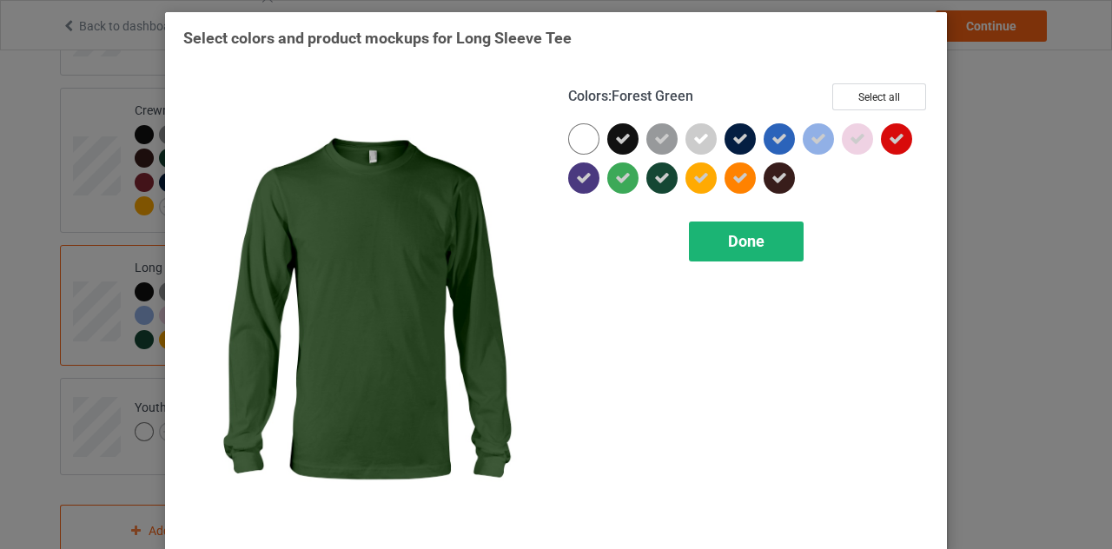
click at [728, 241] on span "Done" at bounding box center [746, 241] width 36 height 18
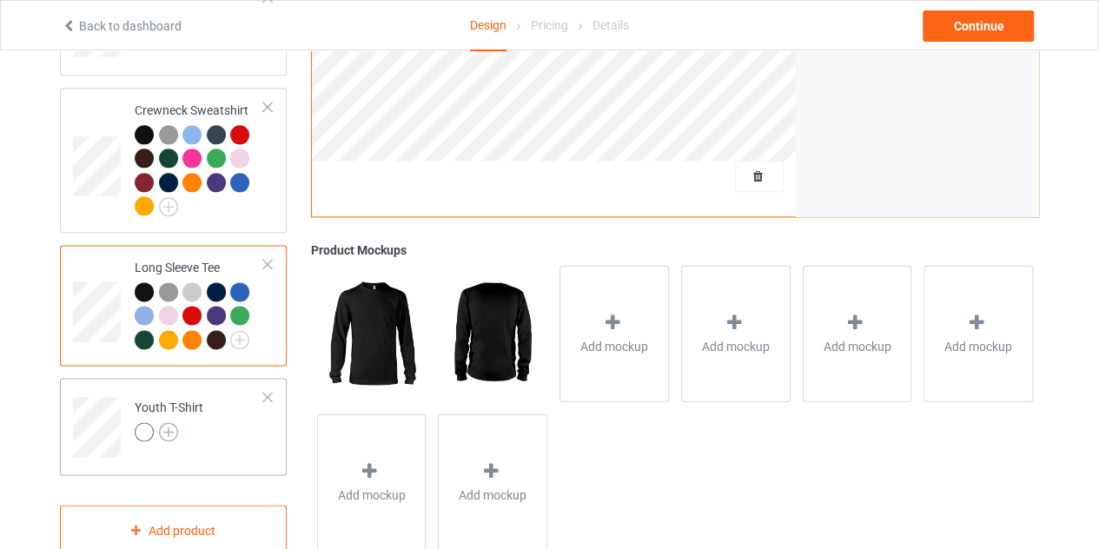
click at [165, 422] on img at bounding box center [168, 431] width 19 height 19
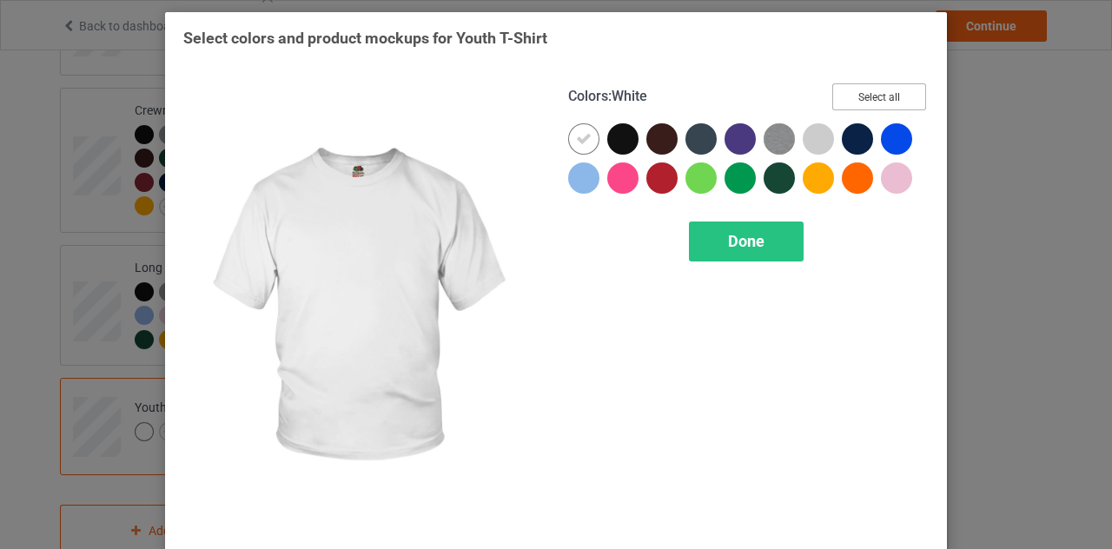
click at [866, 89] on button "Select all" at bounding box center [880, 96] width 94 height 27
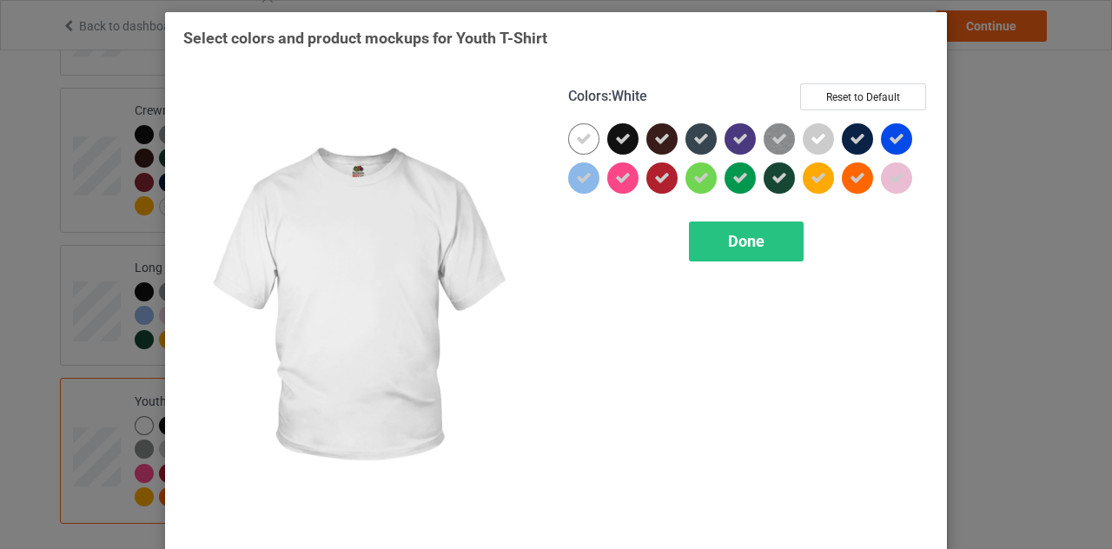
click at [576, 133] on icon at bounding box center [584, 139] width 16 height 16
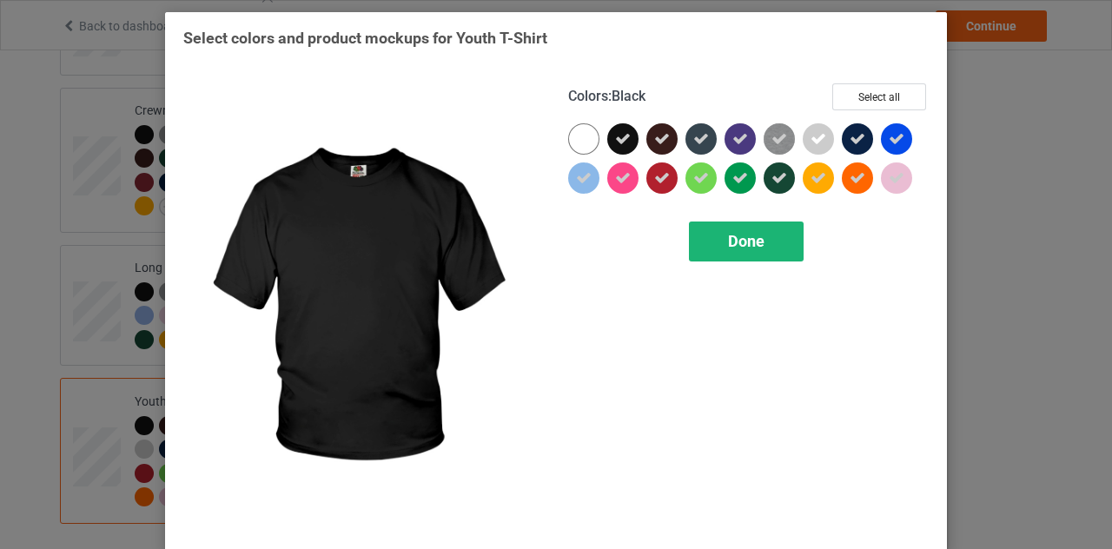
click at [747, 255] on div "Done" at bounding box center [746, 242] width 115 height 40
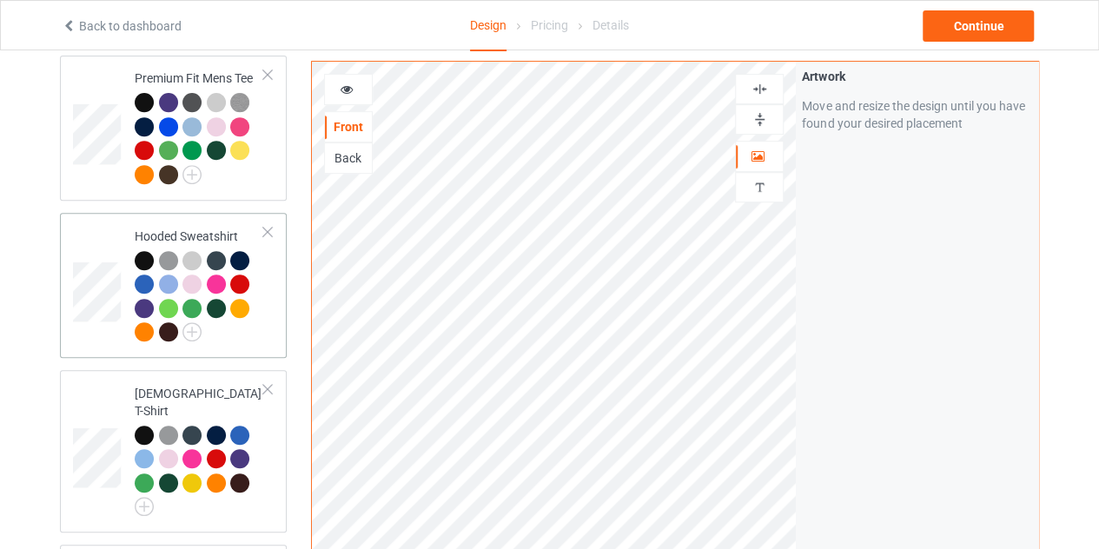
scroll to position [299, 0]
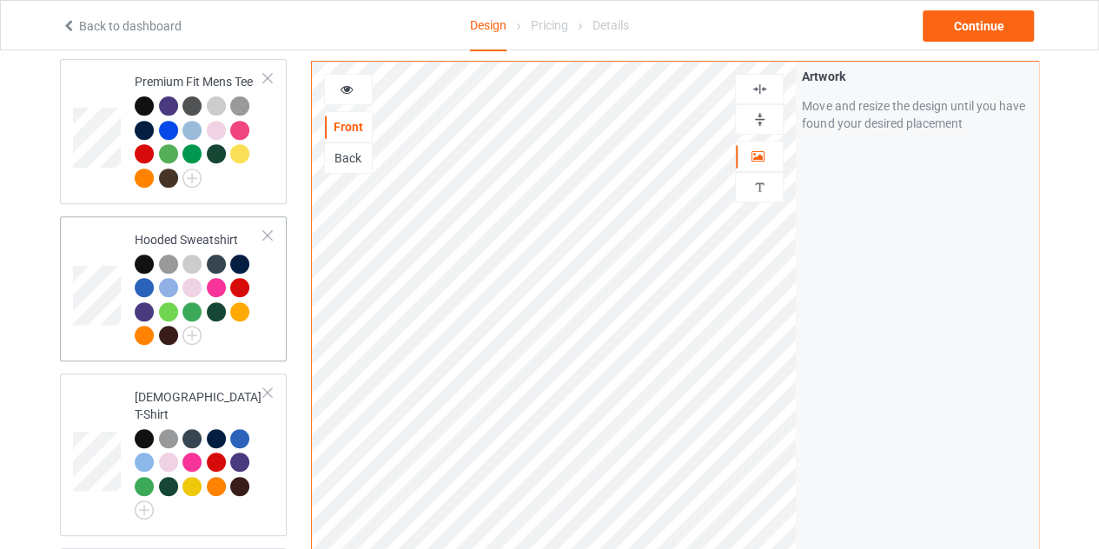
click at [109, 234] on td at bounding box center [99, 288] width 52 height 131
click at [348, 89] on icon at bounding box center [347, 87] width 15 height 12
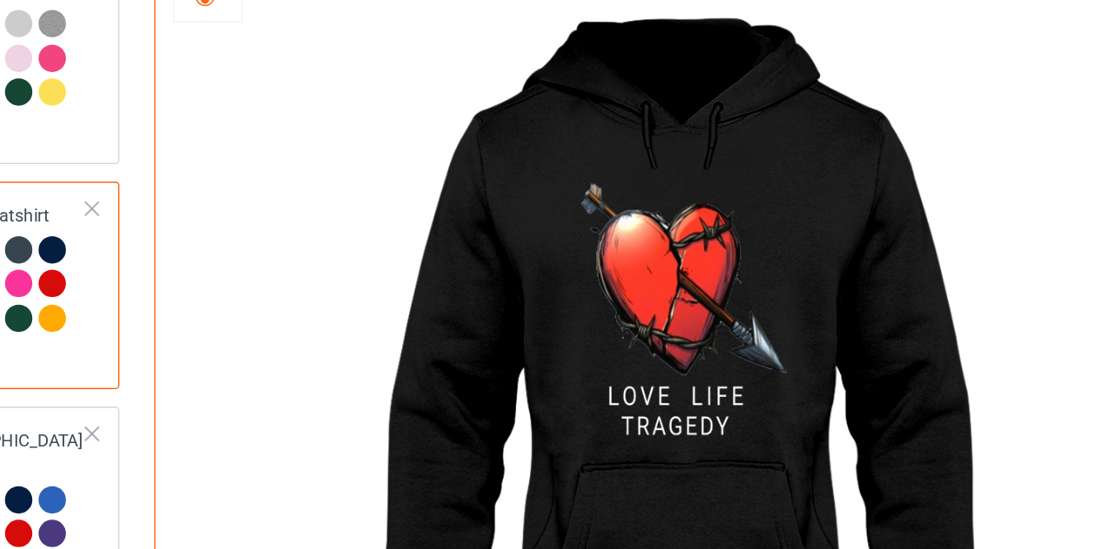
scroll to position [299, 0]
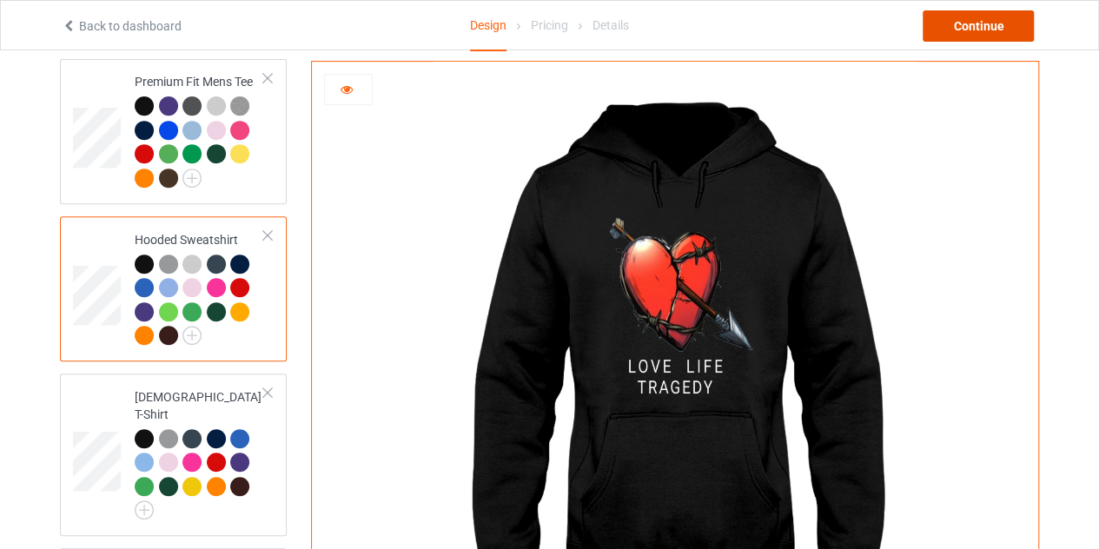
click at [962, 22] on div "Continue" at bounding box center [978, 25] width 111 height 31
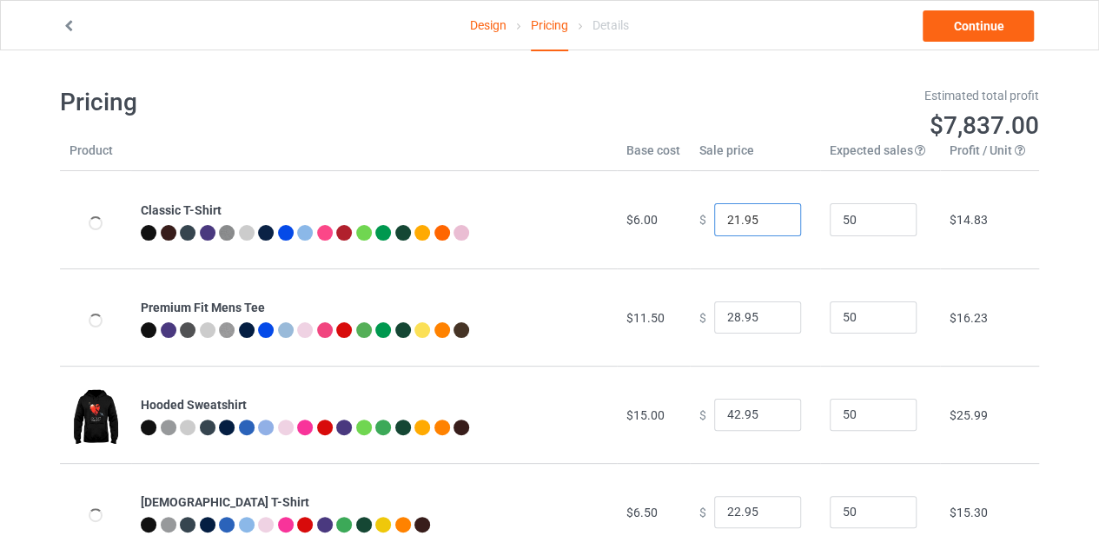
click at [773, 225] on input "21.95" at bounding box center [757, 219] width 87 height 33
click at [773, 225] on input "20.95" at bounding box center [757, 219] width 87 height 33
click at [773, 225] on input "19.95" at bounding box center [757, 219] width 87 height 33
click at [773, 225] on input "18.95" at bounding box center [757, 219] width 87 height 33
type input "17.95"
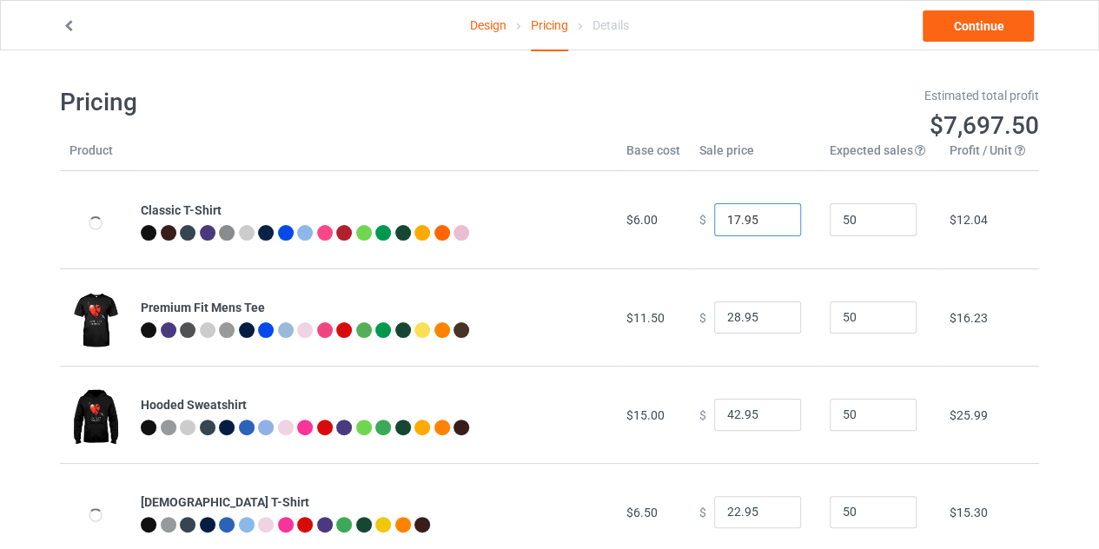
click at [773, 225] on input "17.95" at bounding box center [757, 219] width 87 height 33
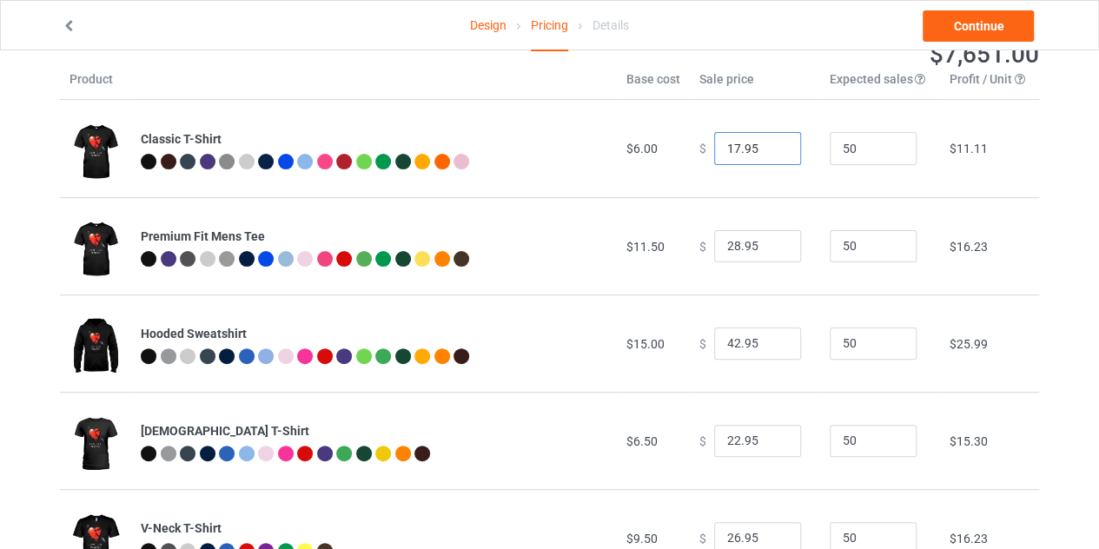
scroll to position [78, 0]
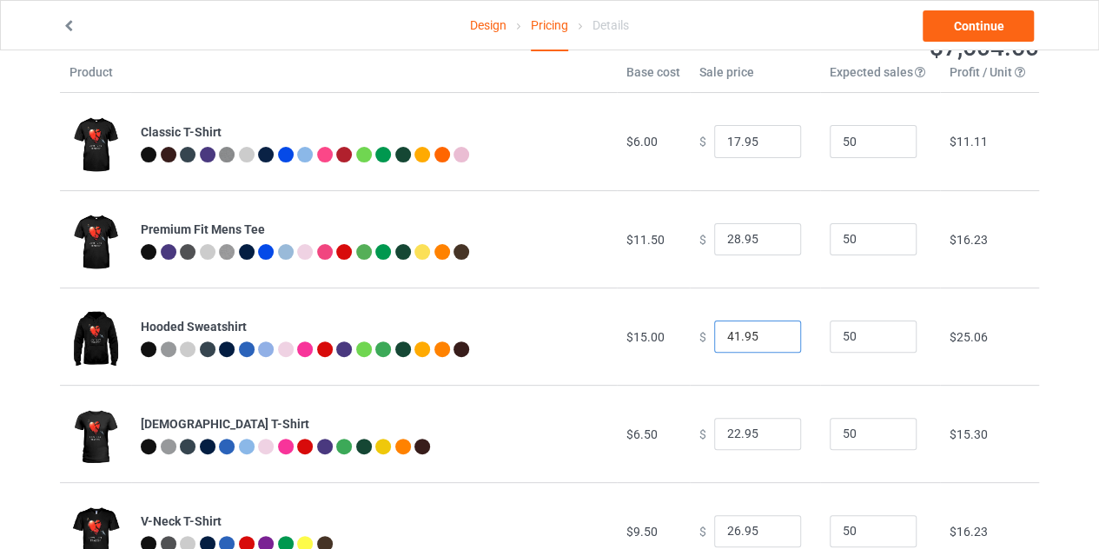
click at [773, 340] on input "41.95" at bounding box center [757, 337] width 87 height 33
click at [773, 340] on input "40.95" at bounding box center [757, 337] width 87 height 33
click at [773, 340] on input "39.95" at bounding box center [757, 337] width 87 height 33
click at [773, 340] on input "26.95" at bounding box center [757, 337] width 87 height 33
click at [772, 332] on input "27.95" at bounding box center [757, 337] width 87 height 33
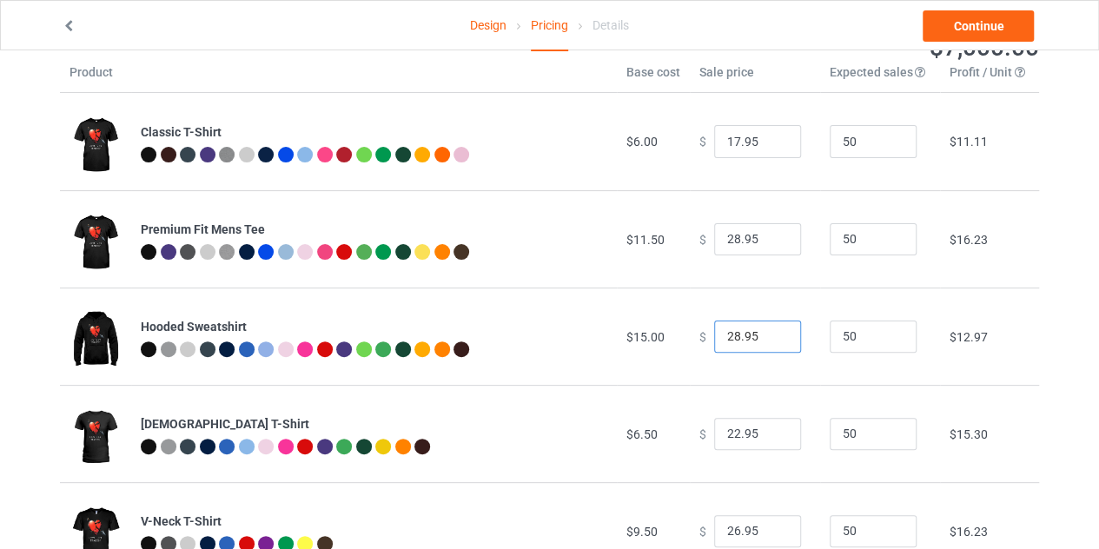
click at [773, 333] on input "28.95" at bounding box center [757, 337] width 87 height 33
click at [773, 333] on input "29.95" at bounding box center [757, 337] width 87 height 33
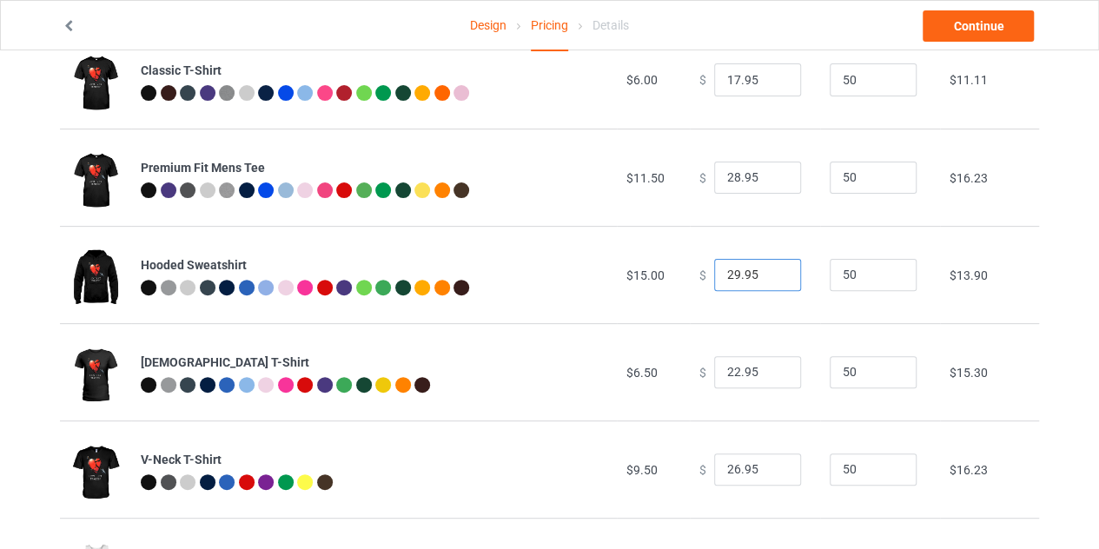
scroll to position [141, 0]
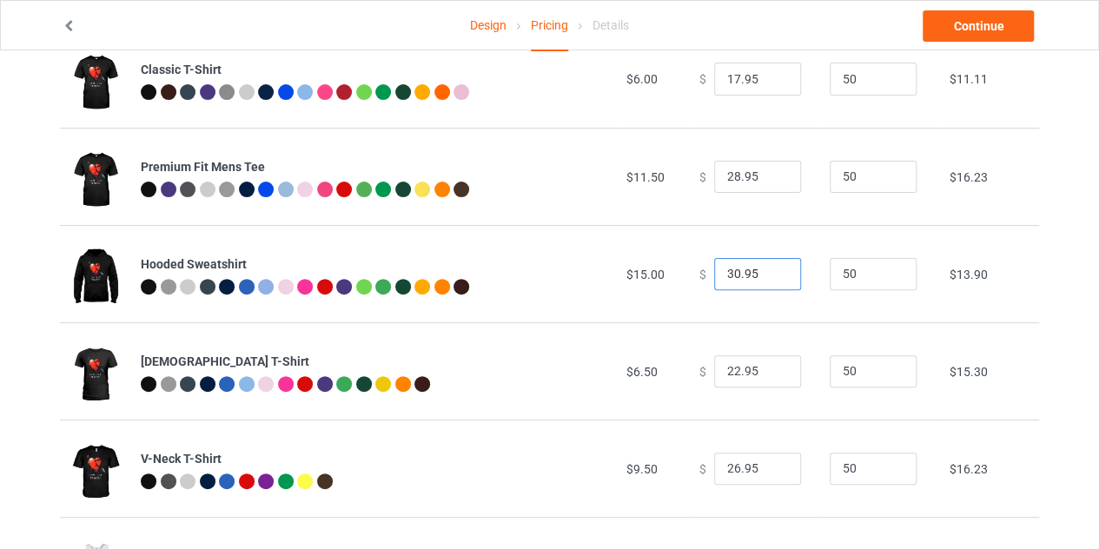
click at [772, 269] on input "30.95" at bounding box center [757, 274] width 87 height 33
click at [772, 269] on input "31.95" at bounding box center [757, 274] width 87 height 33
click at [772, 269] on input "32.95" at bounding box center [757, 274] width 87 height 33
click at [772, 277] on input "31.95" at bounding box center [757, 274] width 87 height 33
click at [772, 277] on input "29.95" at bounding box center [757, 274] width 87 height 33
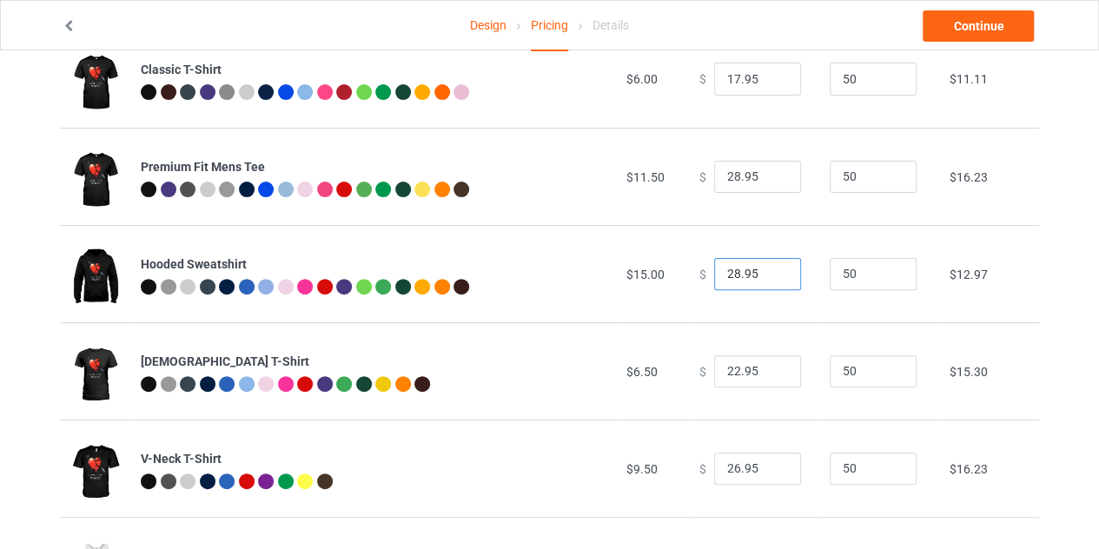
click at [772, 277] on input "28.95" at bounding box center [757, 274] width 87 height 33
type input "29.95"
click at [772, 270] on input "29.95" at bounding box center [757, 274] width 87 height 33
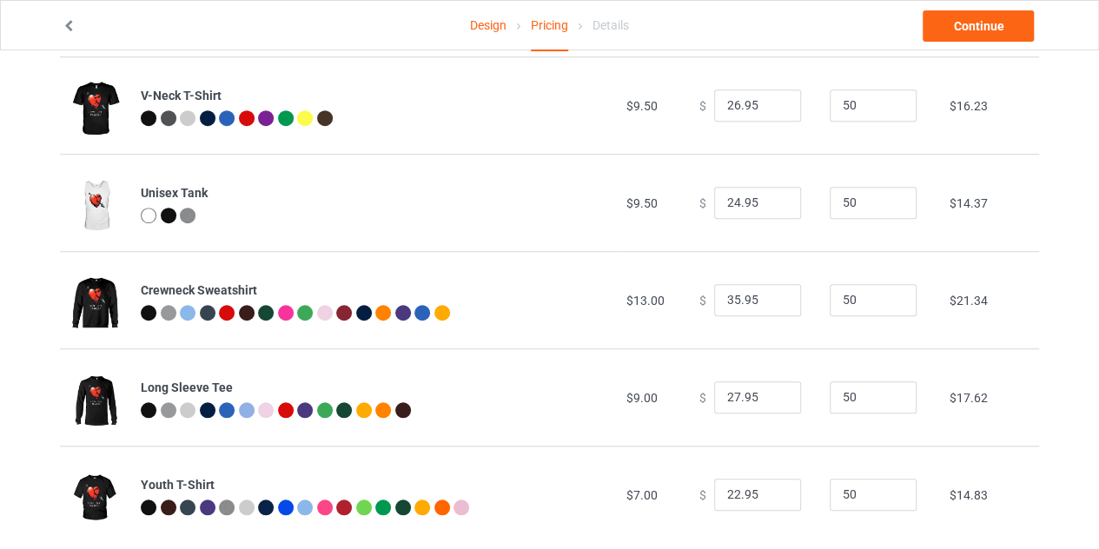
scroll to position [505, 0]
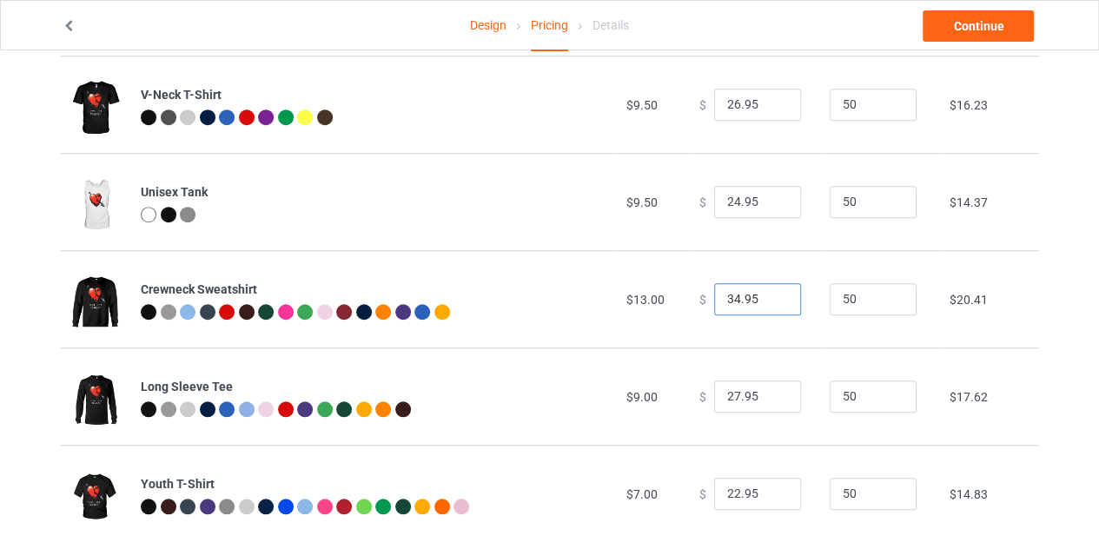
click at [772, 302] on input "34.95" at bounding box center [757, 299] width 87 height 33
click at [772, 302] on input "25.95" at bounding box center [757, 299] width 87 height 33
type input "26.95"
click at [770, 293] on input "26.95" at bounding box center [757, 299] width 87 height 33
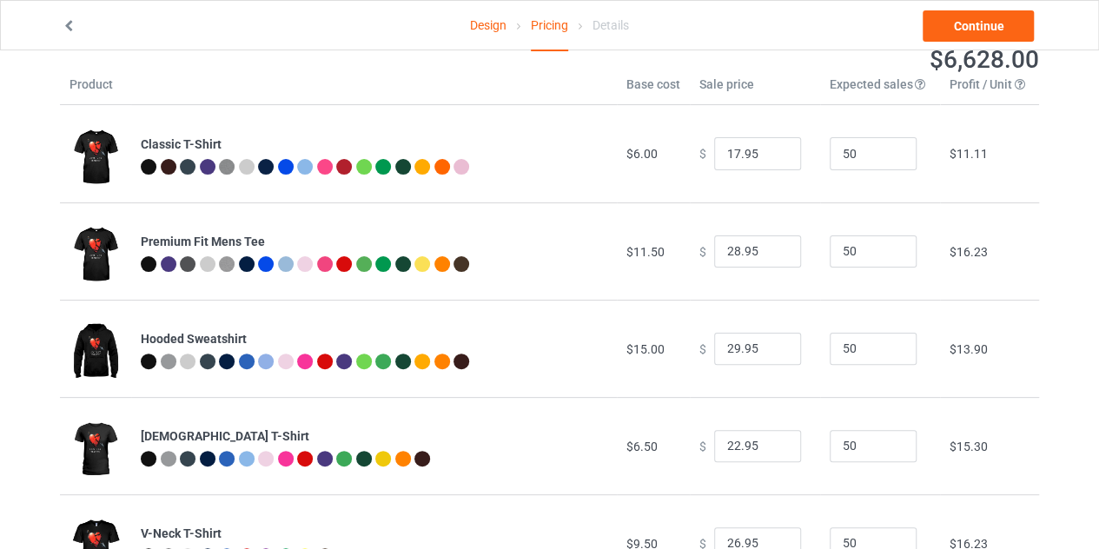
scroll to position [0, 0]
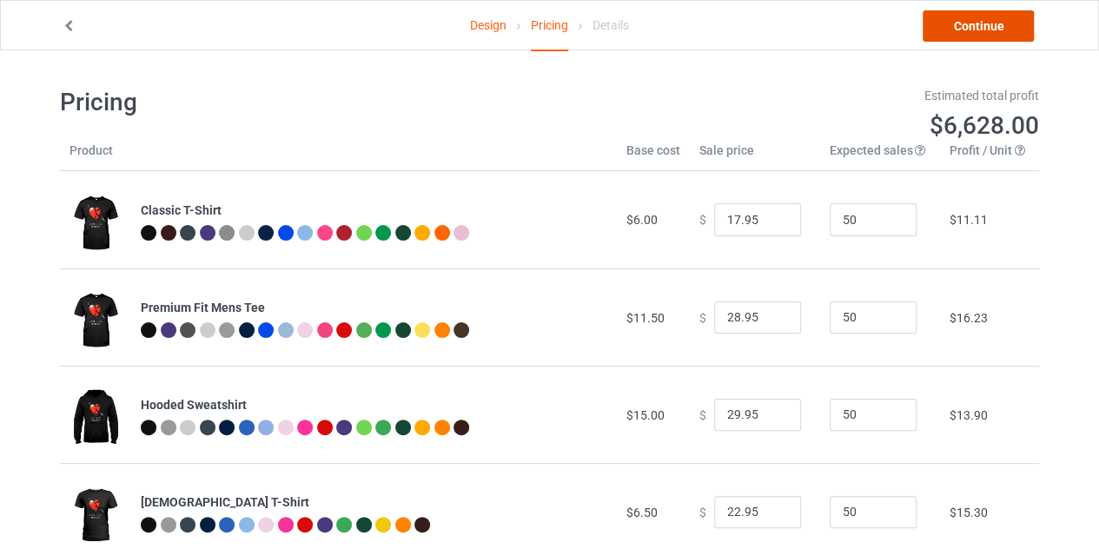
click at [961, 25] on link "Continue" at bounding box center [978, 25] width 111 height 31
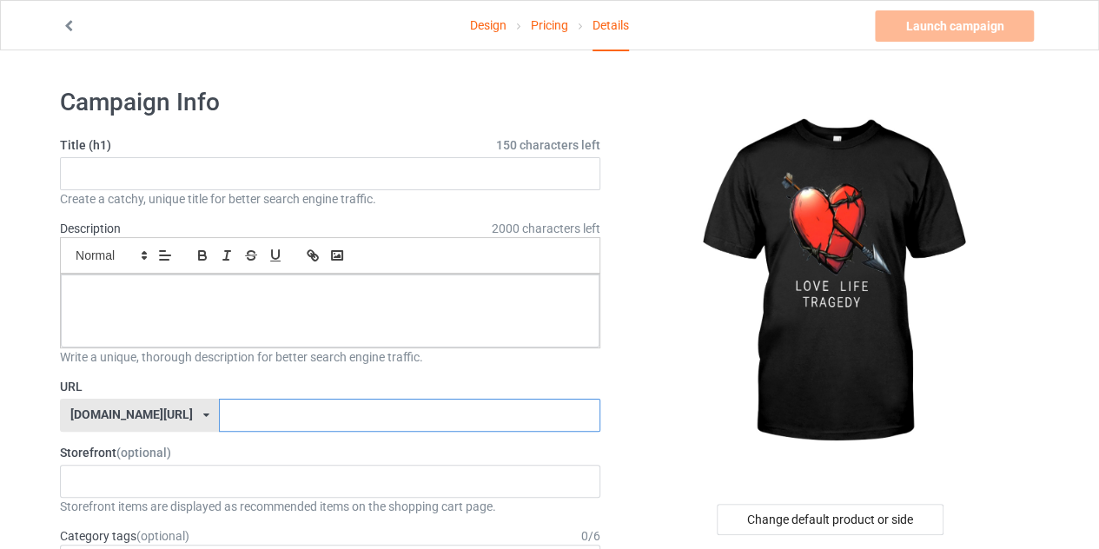
click at [326, 408] on input "text" at bounding box center [409, 415] width 381 height 33
type input "fcjj"
click at [254, 334] on div at bounding box center [330, 311] width 539 height 73
click at [152, 275] on div "limited edition" at bounding box center [330, 311] width 539 height 73
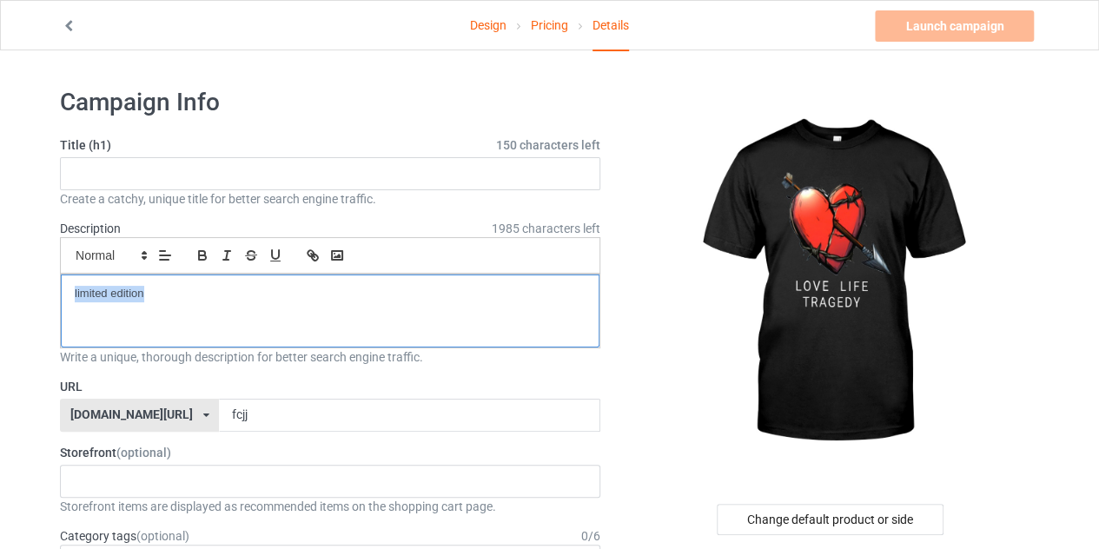
click at [152, 275] on div "limited edition" at bounding box center [330, 311] width 539 height 73
copy p "limited edition"
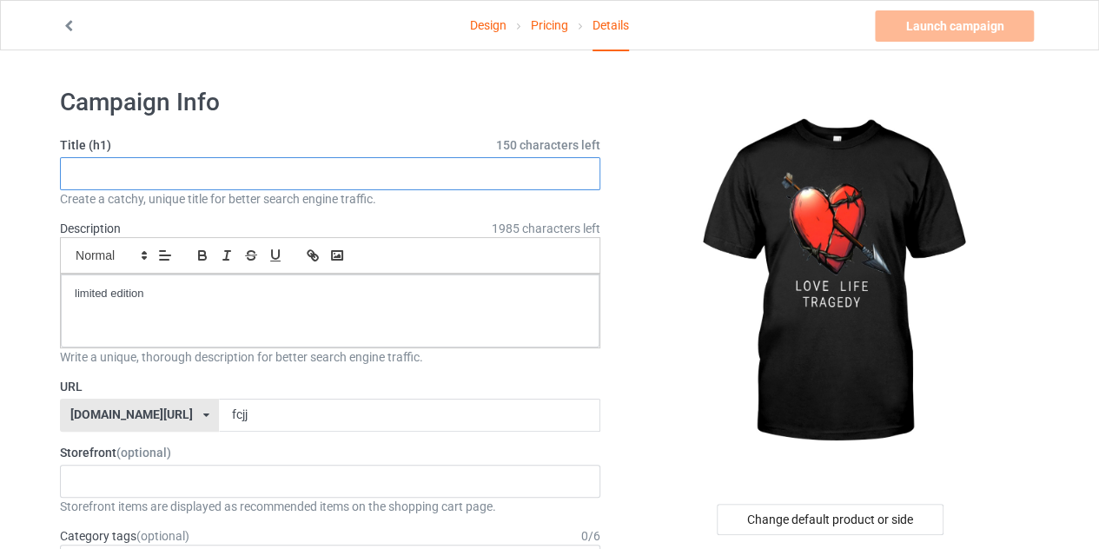
click at [198, 171] on input "text" at bounding box center [330, 173] width 541 height 33
paste input "limited edition"
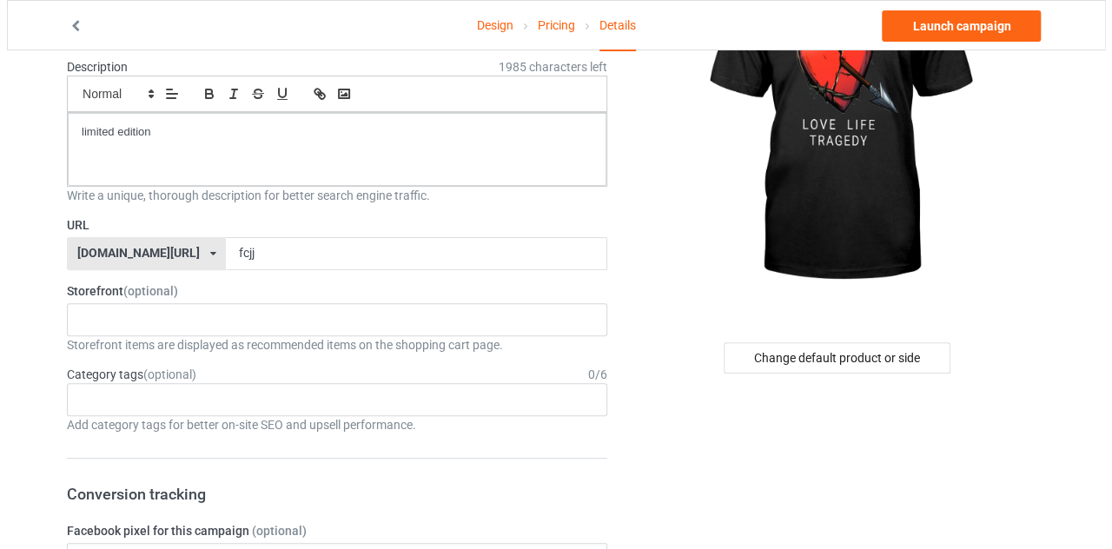
scroll to position [169, 0]
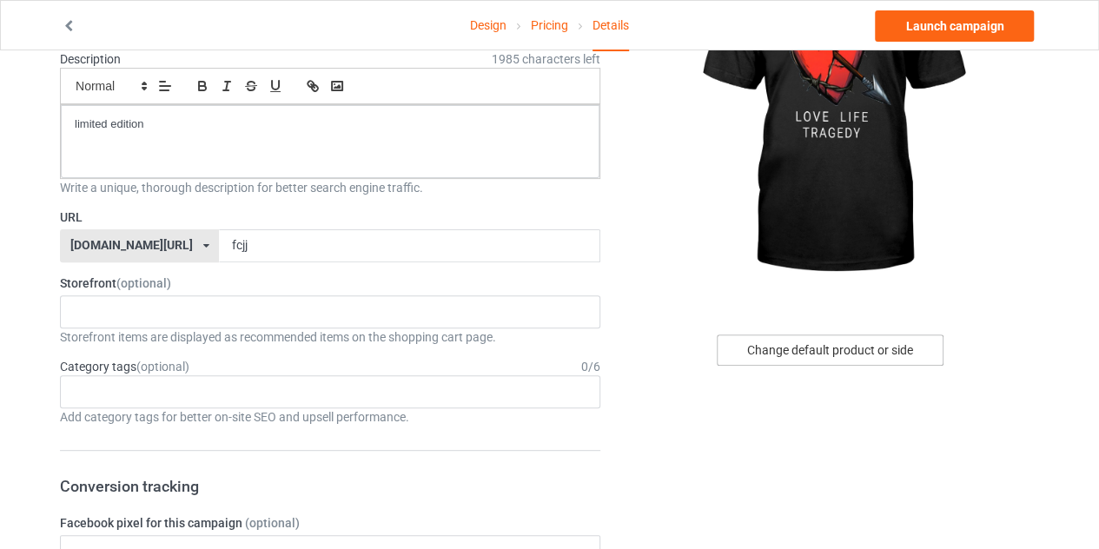
type input "limited edition"
click at [816, 349] on div "Change default product or side" at bounding box center [830, 350] width 227 height 31
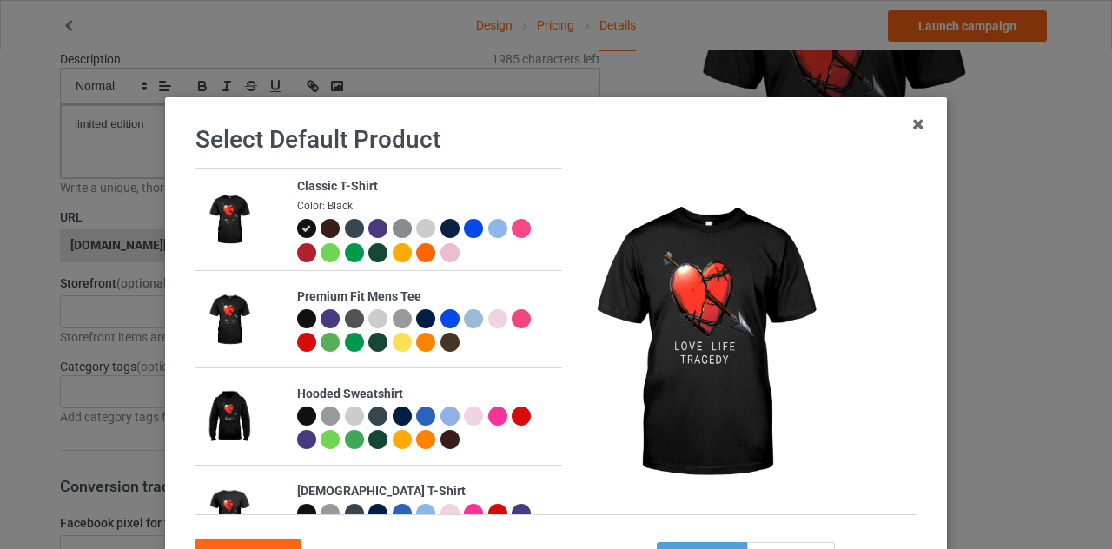
click at [321, 412] on div at bounding box center [330, 416] width 19 height 19
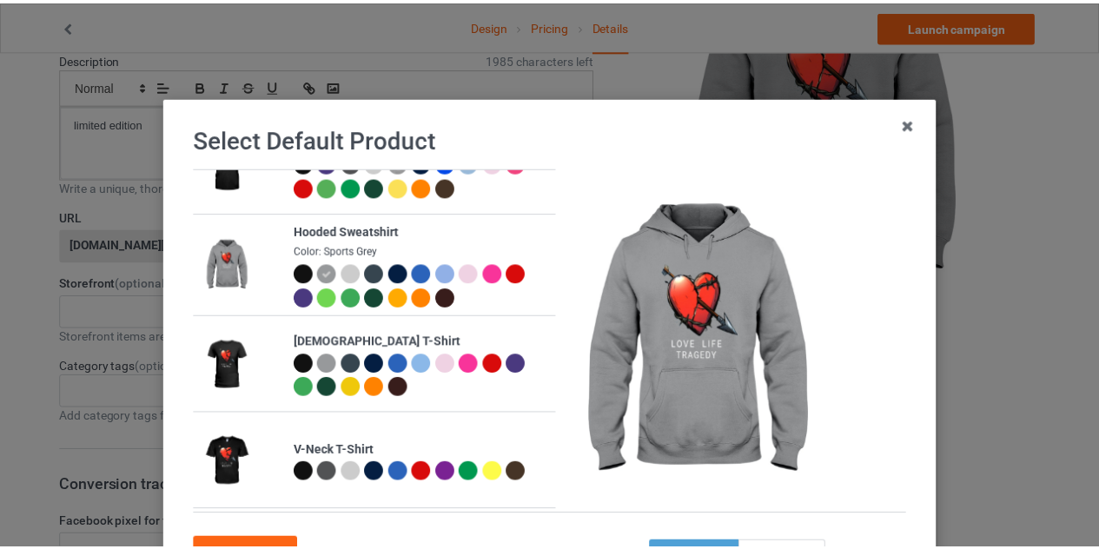
scroll to position [149, 0]
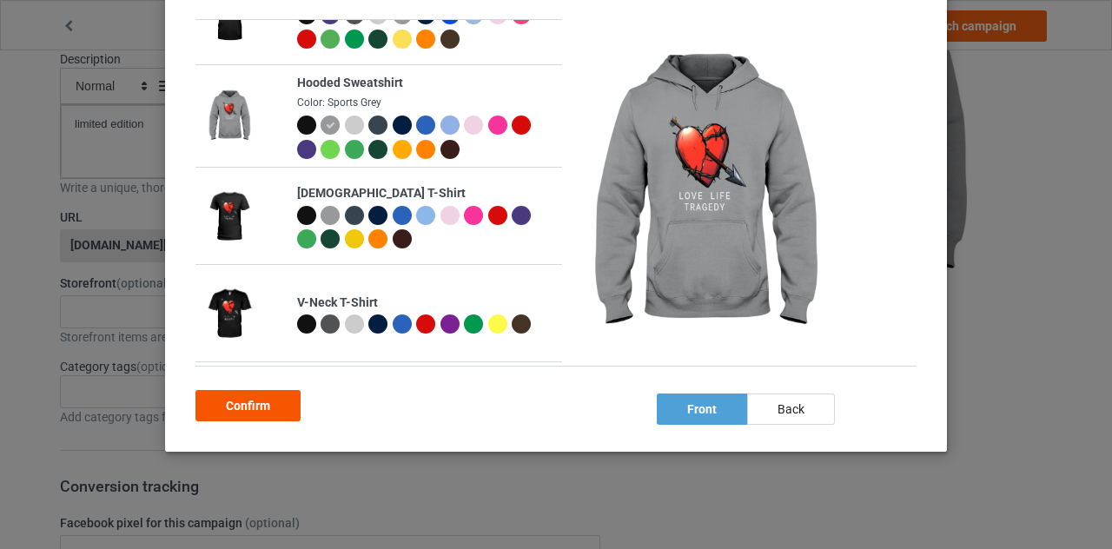
click at [235, 413] on div "Confirm" at bounding box center [248, 405] width 105 height 31
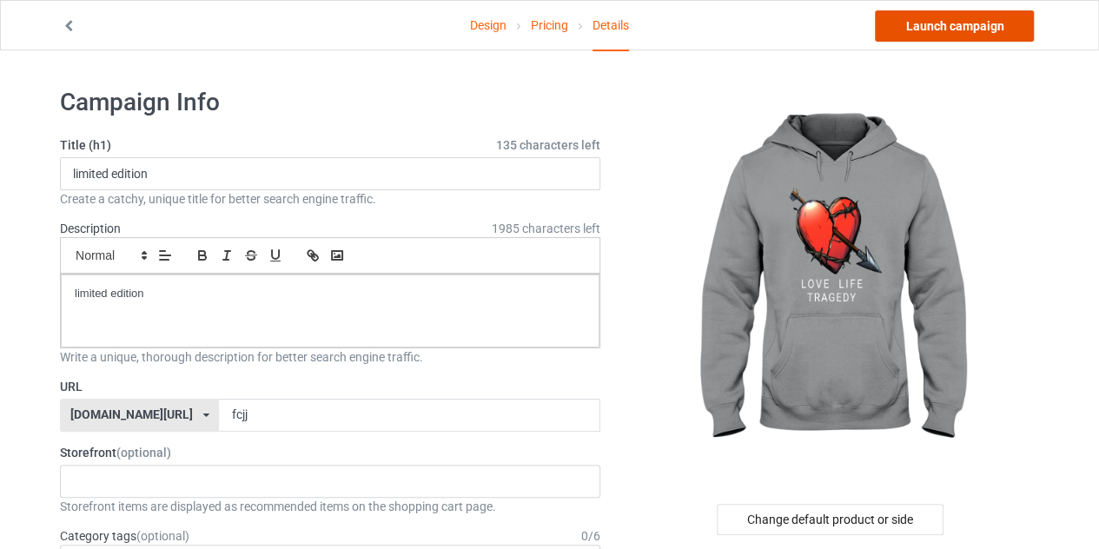
click at [937, 30] on link "Launch campaign" at bounding box center [954, 25] width 159 height 31
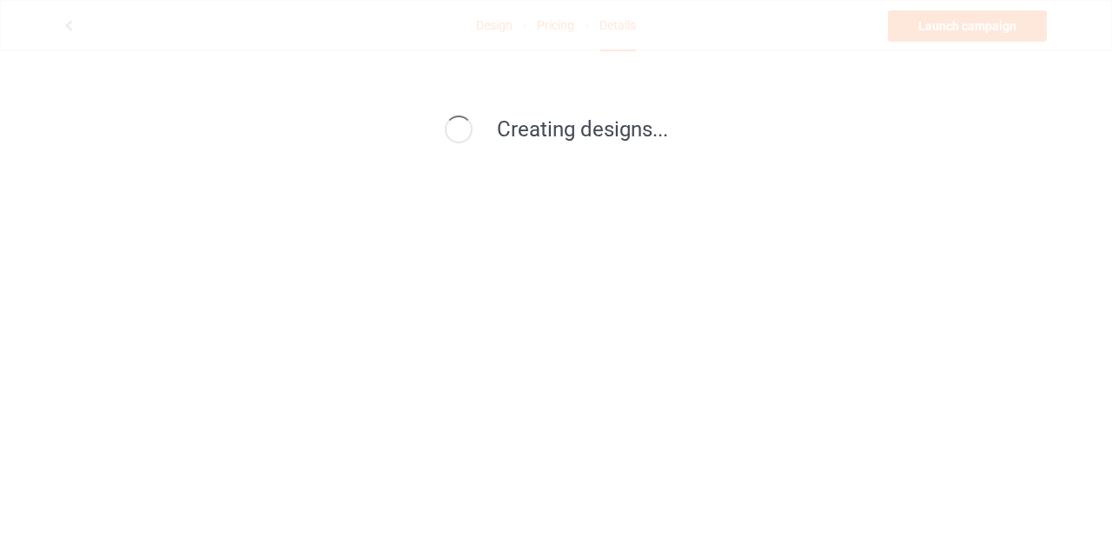
click at [937, 30] on div "Creating designs..." at bounding box center [556, 274] width 1112 height 549
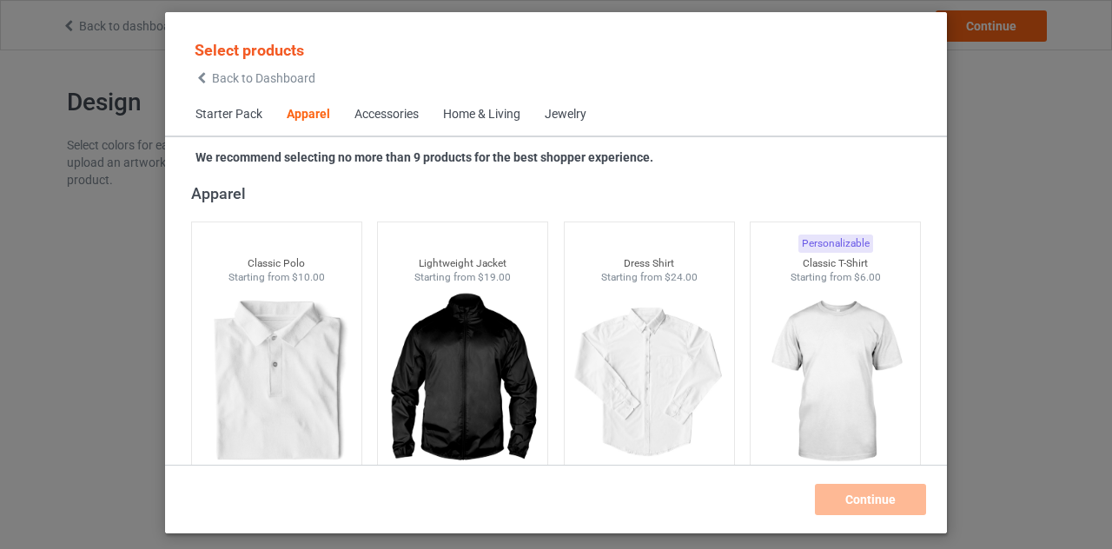
click at [206, 80] on icon at bounding box center [202, 78] width 15 height 12
